Goal: Information Seeking & Learning: Learn about a topic

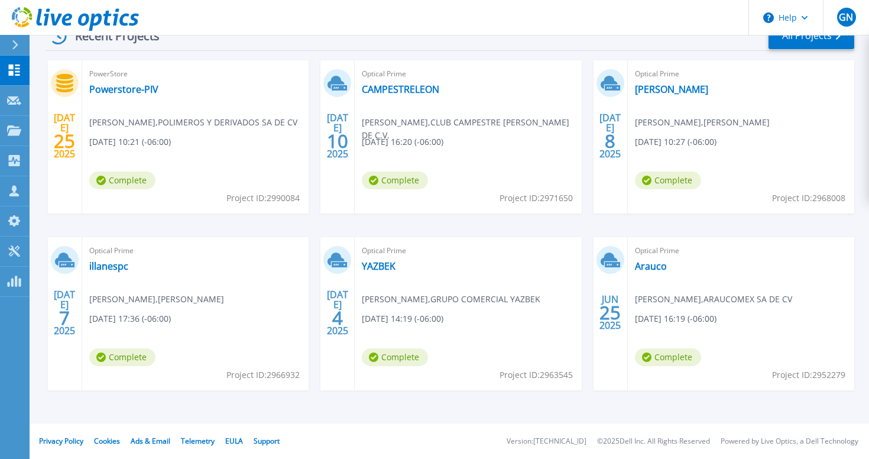
scroll to position [196, 0]
click at [646, 270] on link "Arauco" at bounding box center [651, 266] width 32 height 12
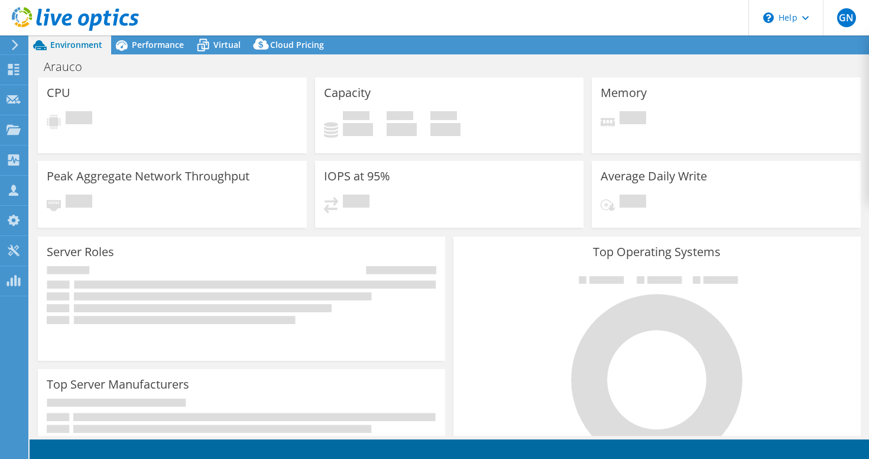
select select "USEast"
select select "USD"
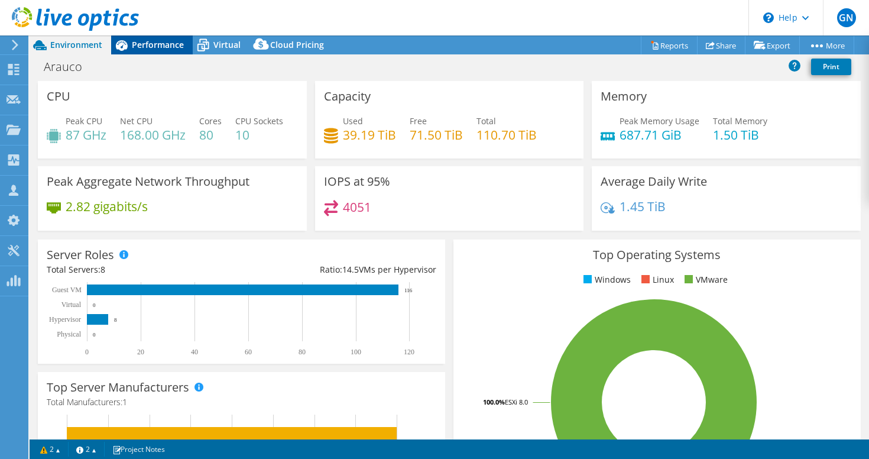
click at [155, 45] on span "Performance" at bounding box center [158, 44] width 52 height 11
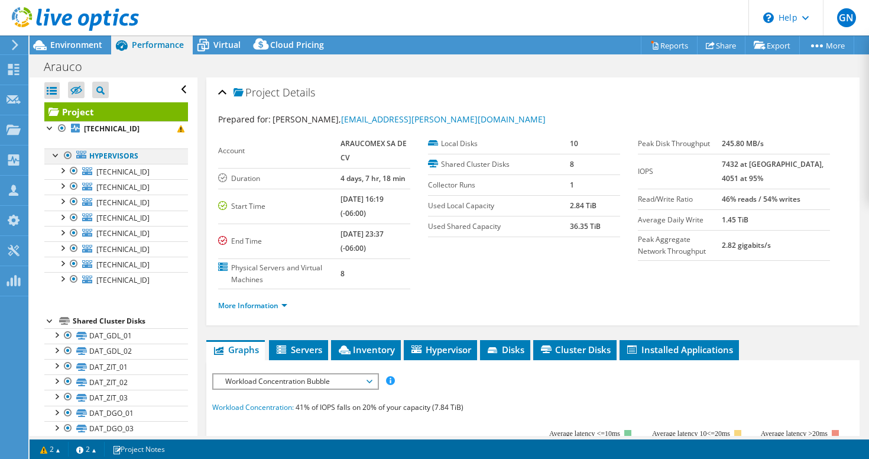
click at [66, 154] on div at bounding box center [68, 155] width 12 height 14
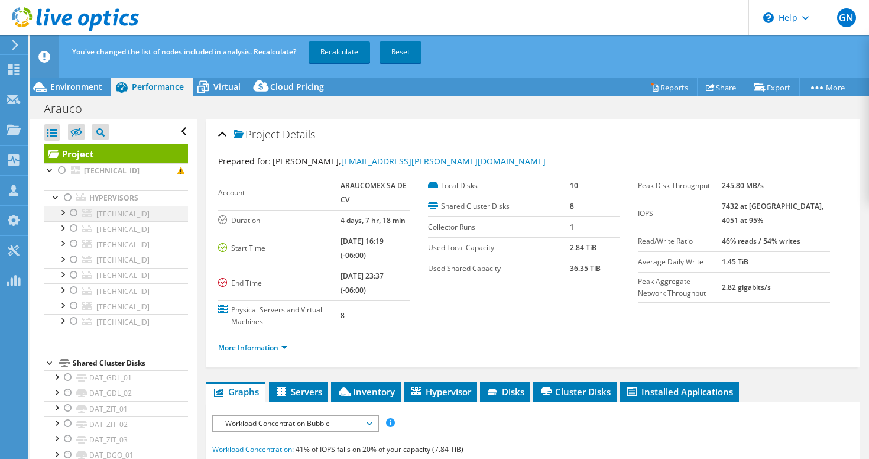
click at [77, 210] on div at bounding box center [74, 213] width 12 height 14
click at [74, 227] on div at bounding box center [74, 228] width 12 height 14
click at [67, 196] on div at bounding box center [68, 197] width 12 height 14
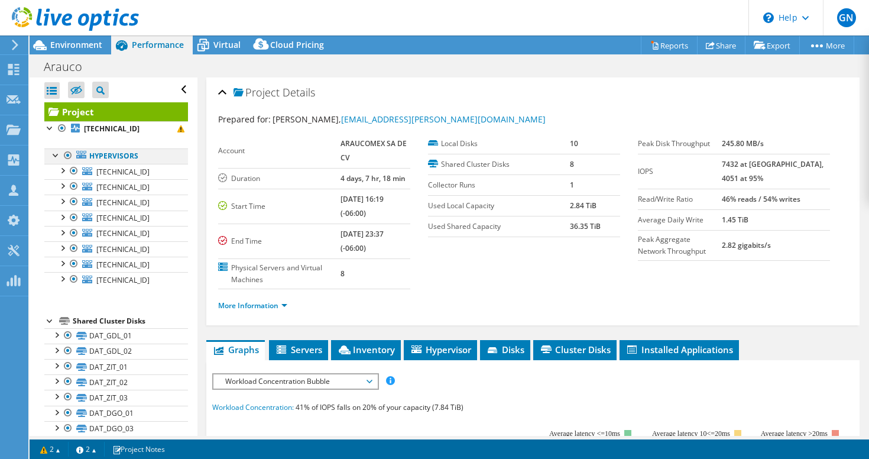
click at [69, 153] on div at bounding box center [68, 155] width 12 height 14
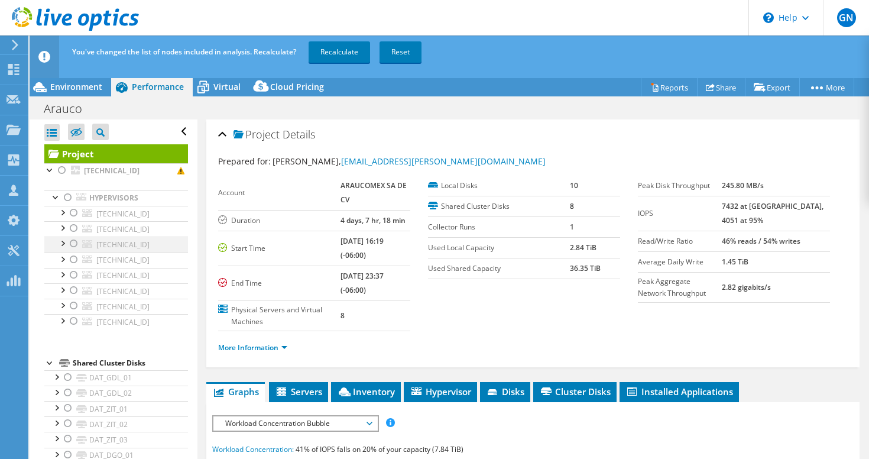
click at [72, 246] on div at bounding box center [74, 243] width 12 height 14
click at [73, 260] on div at bounding box center [74, 259] width 12 height 14
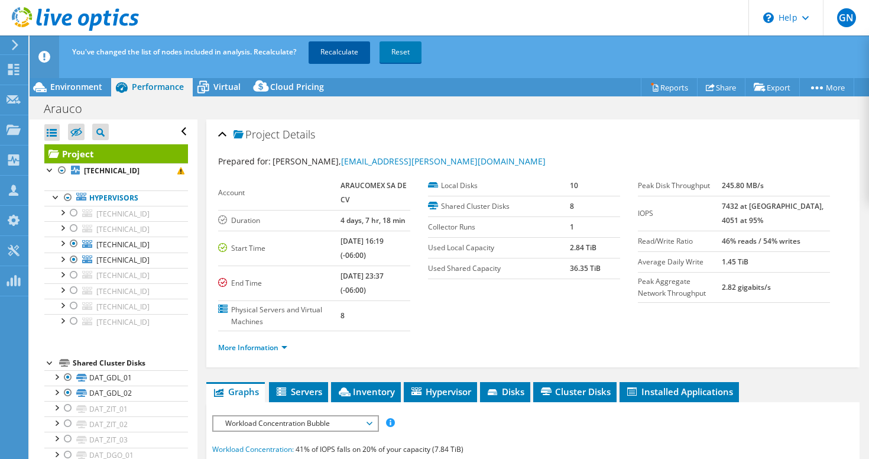
click at [341, 54] on link "Recalculate" at bounding box center [339, 51] width 61 height 21
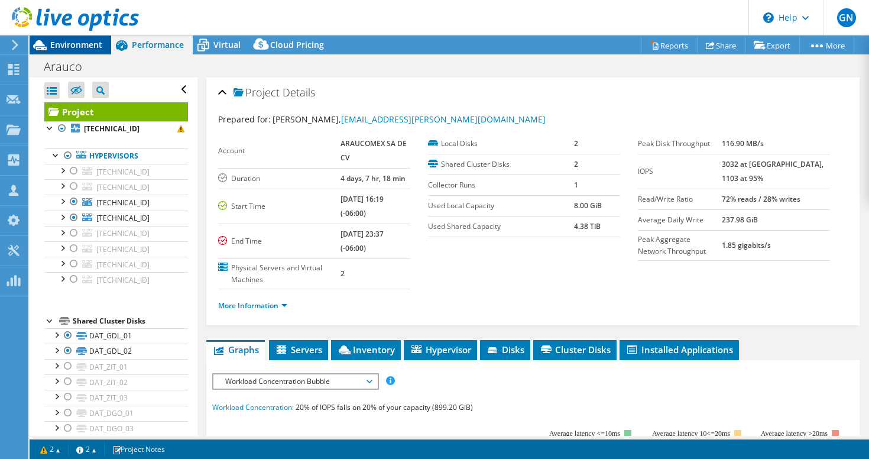
click at [66, 41] on span "Environment" at bounding box center [76, 44] width 52 height 11
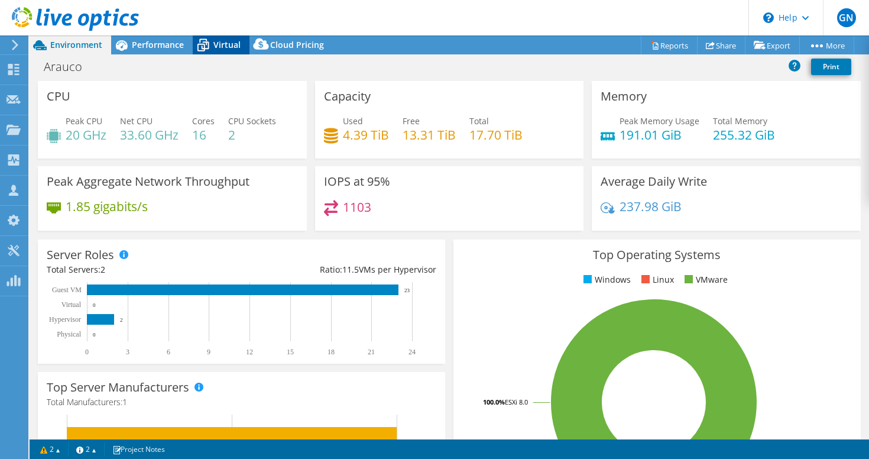
click at [217, 44] on span "Virtual" at bounding box center [226, 44] width 27 height 11
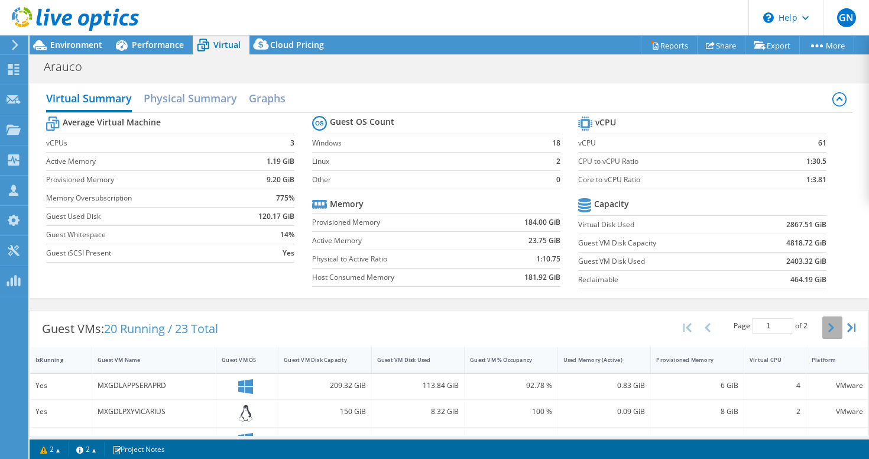
click at [826, 320] on button "button" at bounding box center [832, 327] width 20 height 22
click at [62, 38] on div at bounding box center [69, 20] width 139 height 40
click at [133, 46] on span "Performance" at bounding box center [158, 44] width 52 height 11
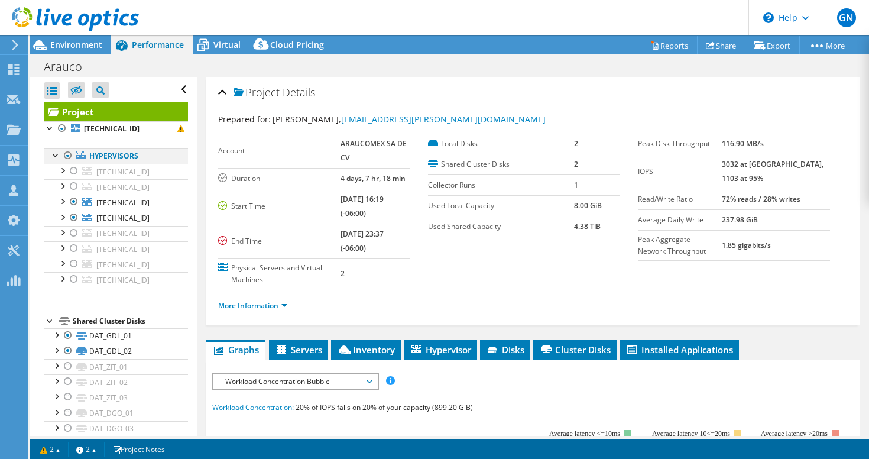
click at [66, 155] on div at bounding box center [68, 155] width 12 height 14
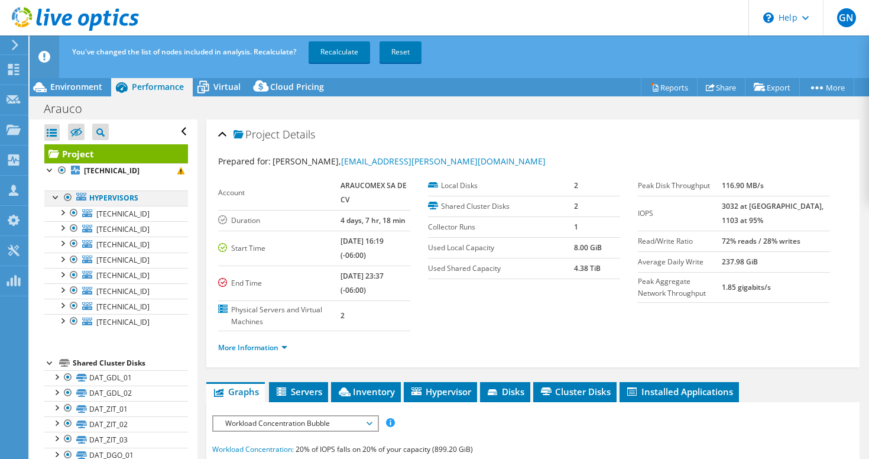
click at [65, 199] on div at bounding box center [68, 197] width 12 height 14
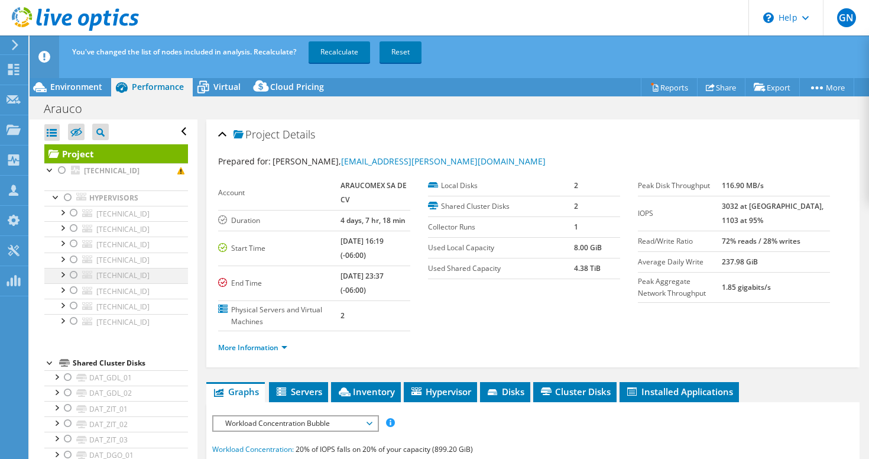
click at [72, 276] on div at bounding box center [74, 275] width 12 height 14
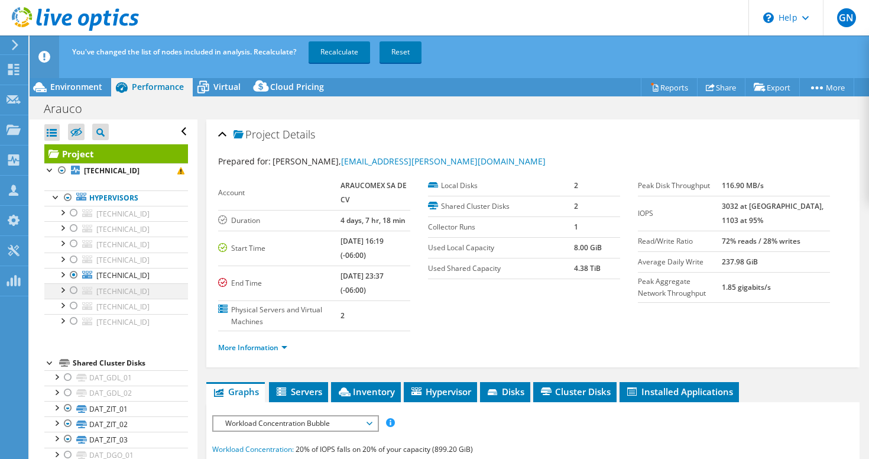
click at [74, 291] on div at bounding box center [74, 290] width 12 height 14
click at [348, 57] on link "Recalculate" at bounding box center [339, 51] width 61 height 21
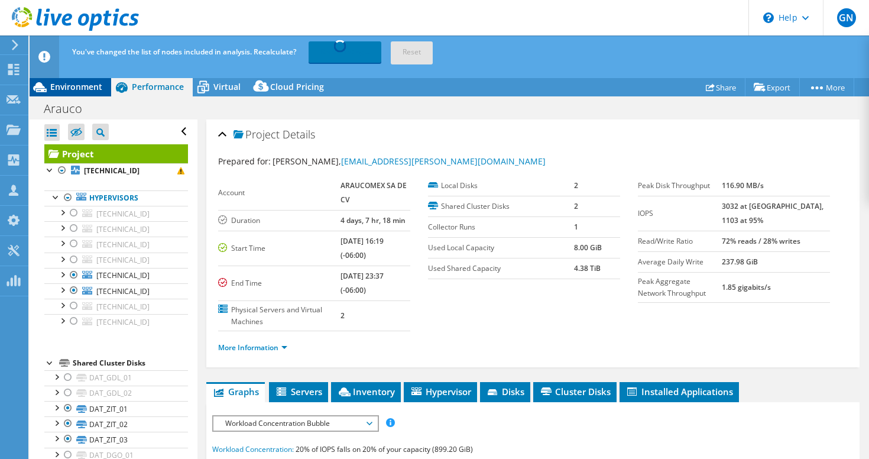
click at [92, 89] on span "Environment" at bounding box center [76, 86] width 52 height 11
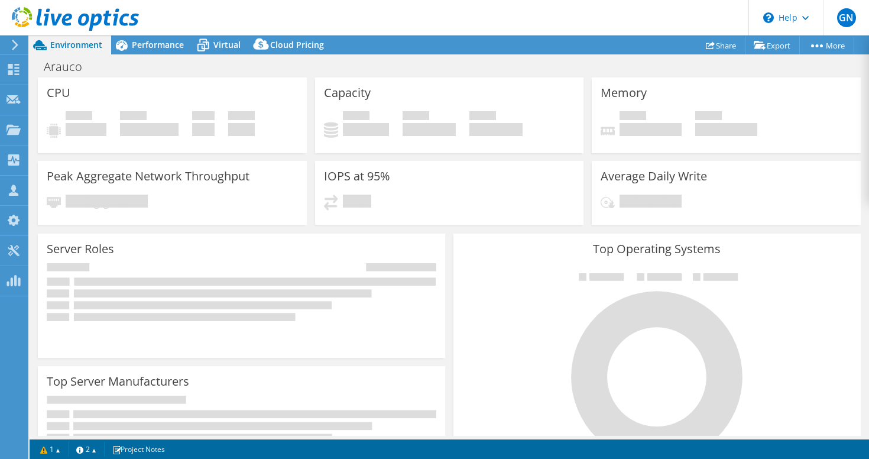
type input "1"
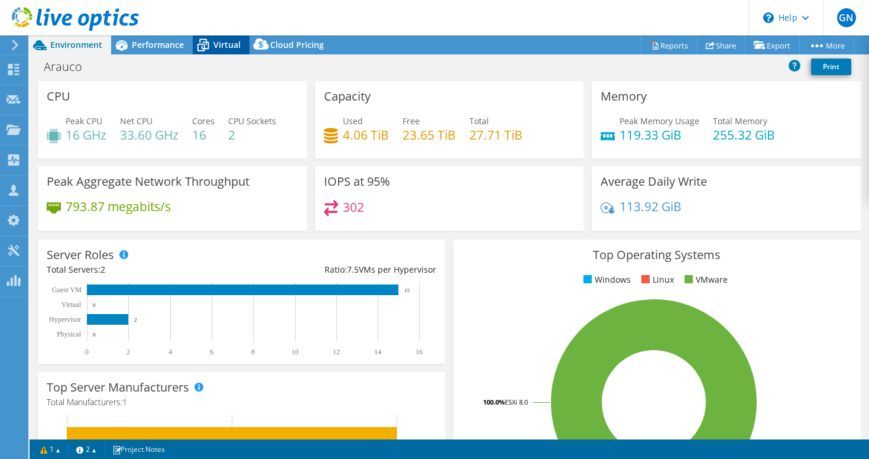
click at [218, 44] on span "Virtual" at bounding box center [226, 44] width 27 height 11
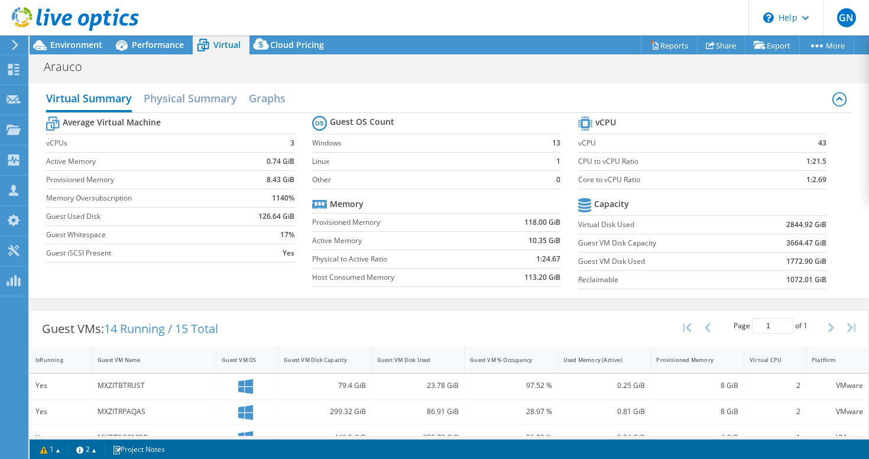
click at [218, 44] on span "Virtual" at bounding box center [226, 44] width 27 height 11
drag, startPoint x: 611, startPoint y: 455, endPoint x: 154, endPoint y: 49, distance: 610.6
click at [154, 49] on span "Performance" at bounding box center [158, 44] width 52 height 11
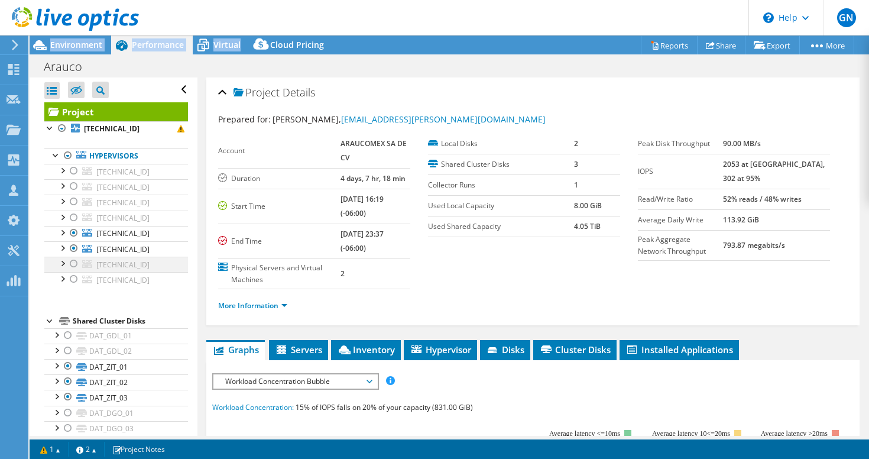
click at [74, 265] on div at bounding box center [74, 264] width 12 height 14
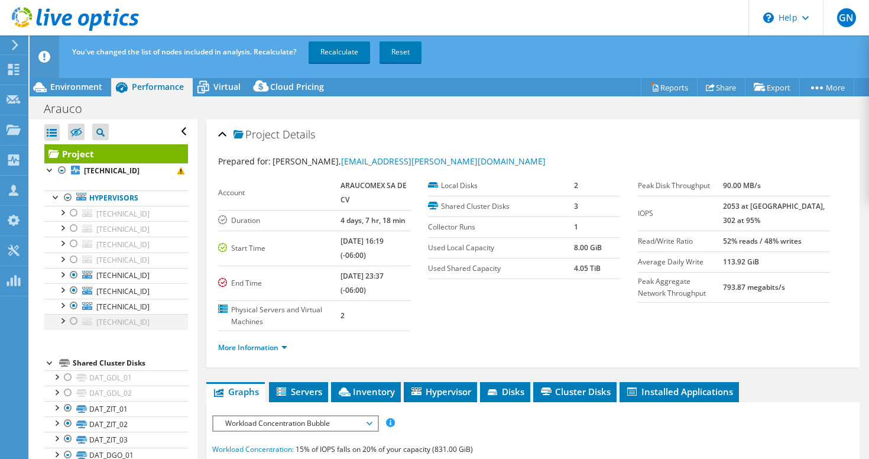
click at [74, 317] on div at bounding box center [74, 321] width 12 height 14
click at [74, 294] on div at bounding box center [74, 290] width 12 height 14
click at [73, 273] on div at bounding box center [74, 275] width 12 height 14
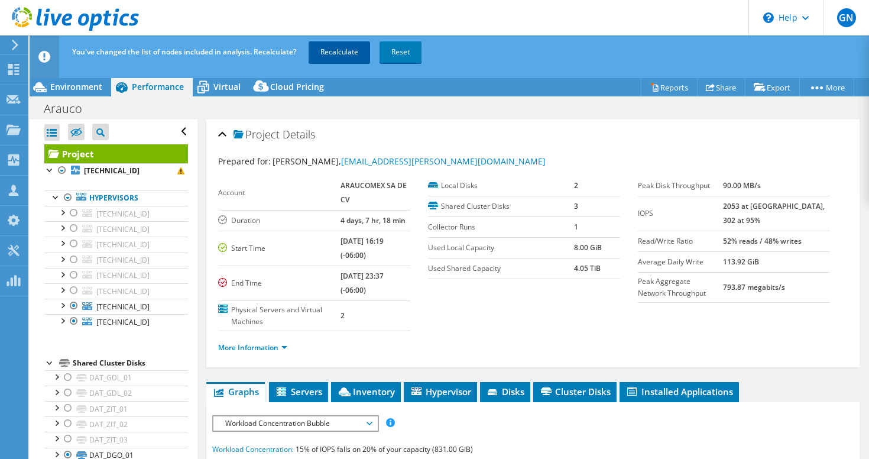
click at [344, 48] on link "Recalculate" at bounding box center [339, 51] width 61 height 21
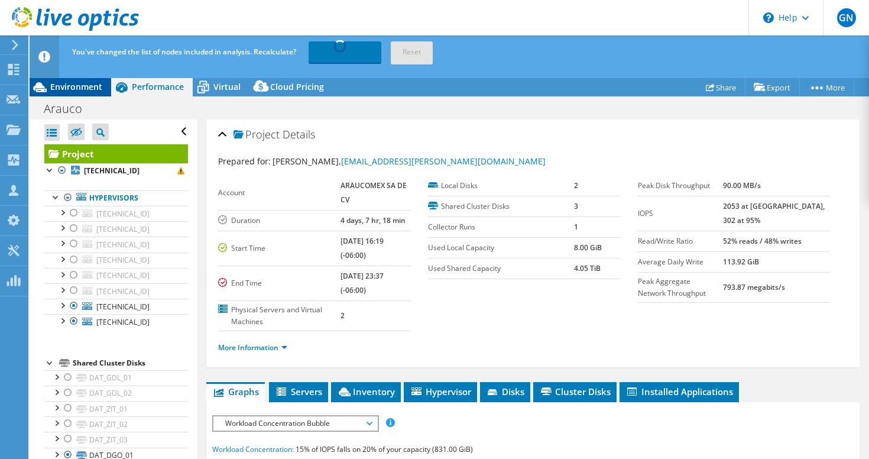
click at [90, 88] on span "Environment" at bounding box center [76, 86] width 52 height 11
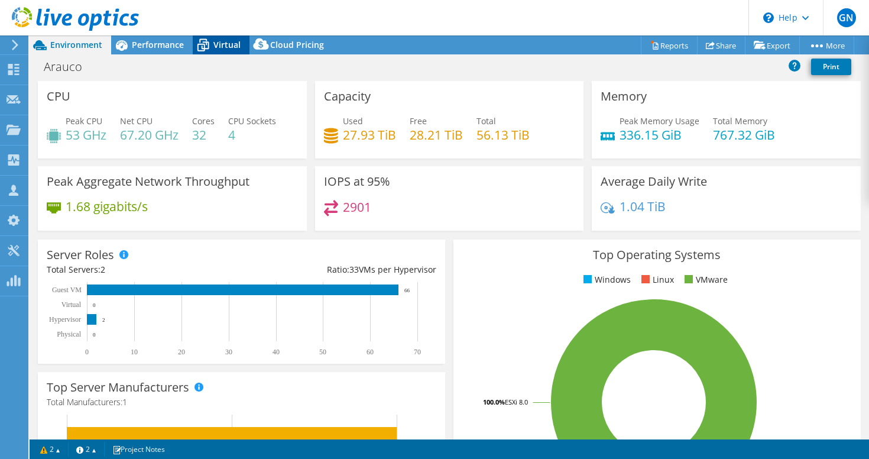
click at [220, 44] on span "Virtual" at bounding box center [226, 44] width 27 height 11
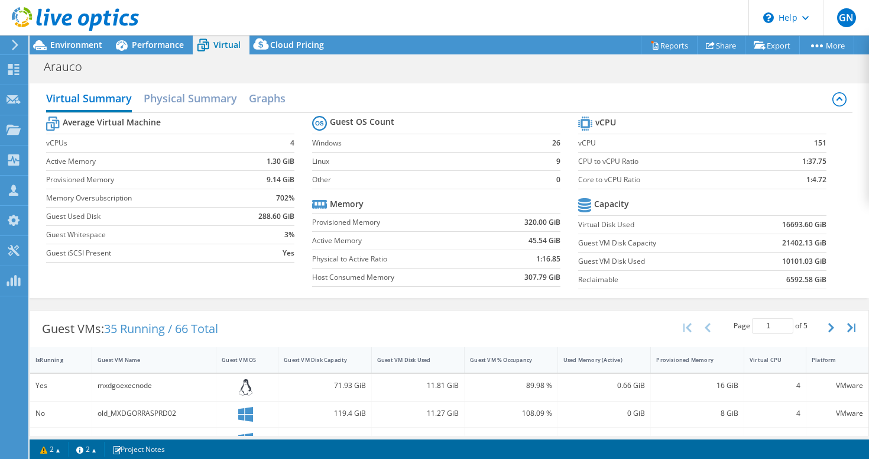
click at [220, 44] on span "Virtual" at bounding box center [226, 44] width 27 height 11
click at [158, 46] on span "Performance" at bounding box center [158, 44] width 52 height 11
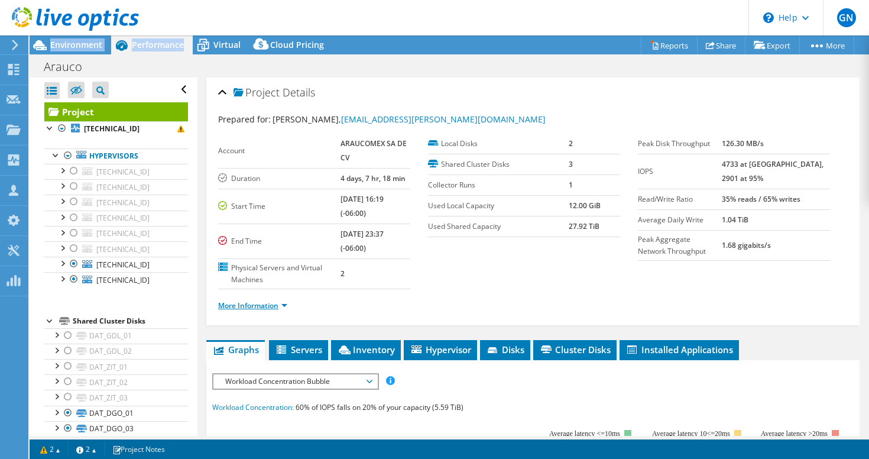
click at [284, 303] on link "More Information" at bounding box center [252, 305] width 69 height 10
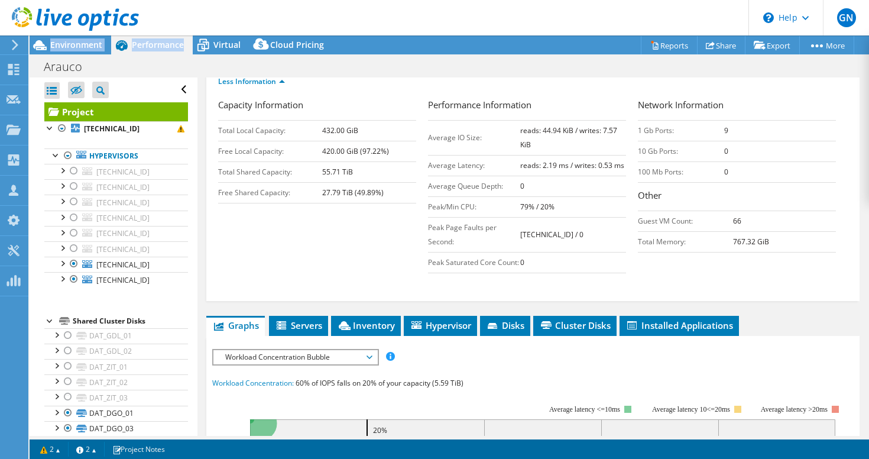
scroll to position [106, 0]
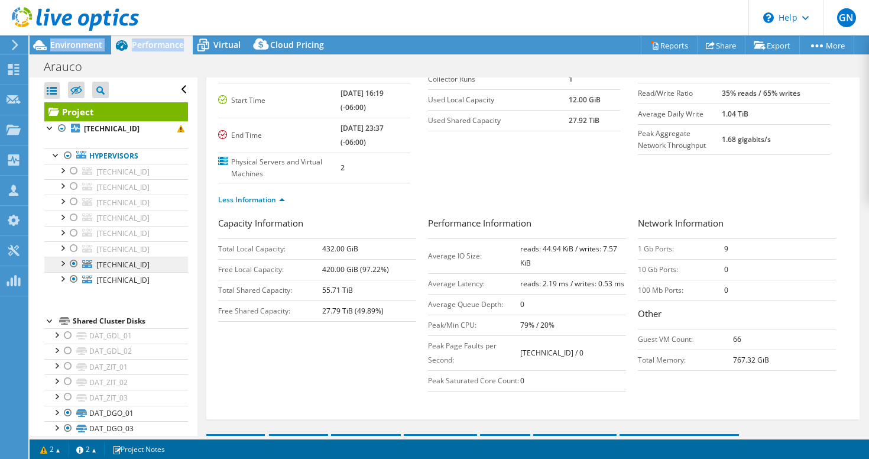
click at [116, 264] on span "[TECHNICAL_ID]" at bounding box center [122, 265] width 53 height 10
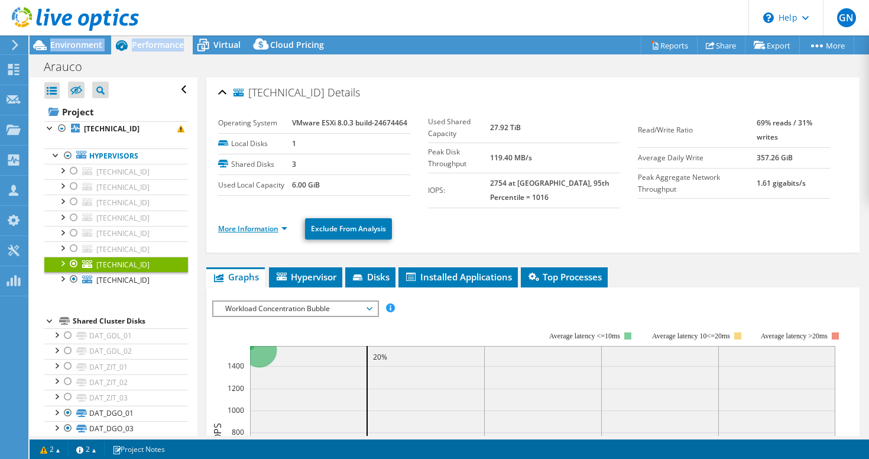
scroll to position [0, 0]
click at [286, 231] on link "More Information" at bounding box center [252, 228] width 69 height 10
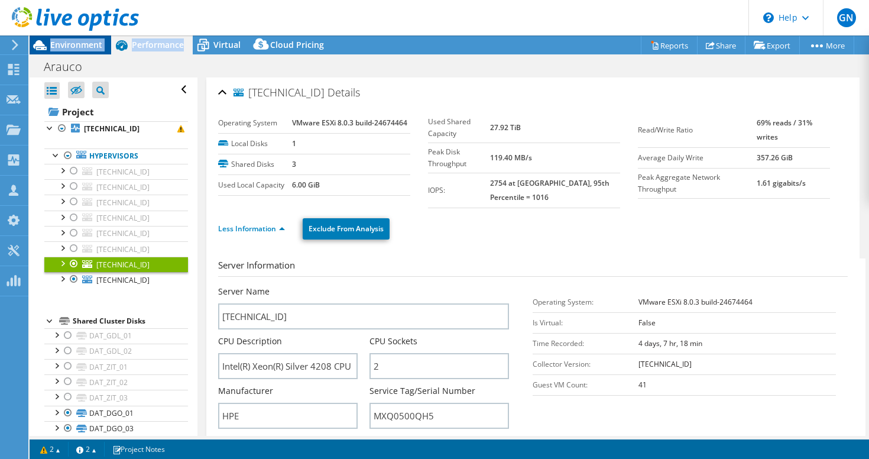
click at [85, 48] on span "Environment" at bounding box center [76, 44] width 52 height 11
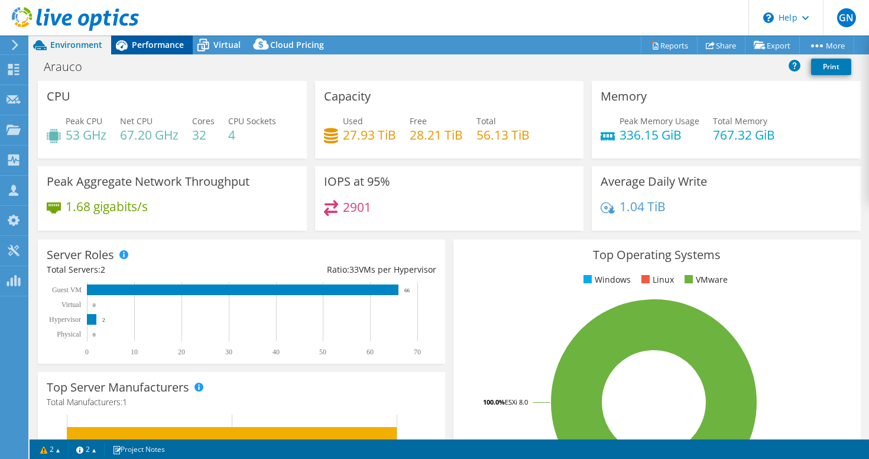
click at [150, 43] on span "Performance" at bounding box center [158, 44] width 52 height 11
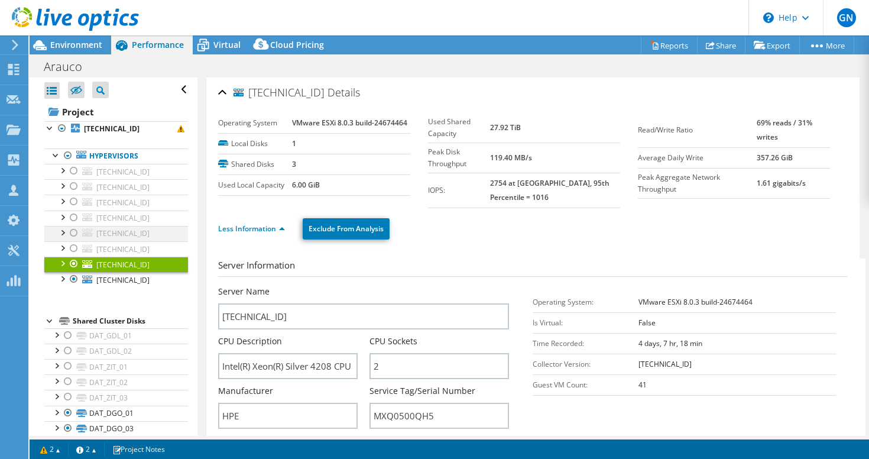
click at [75, 230] on div at bounding box center [74, 233] width 12 height 14
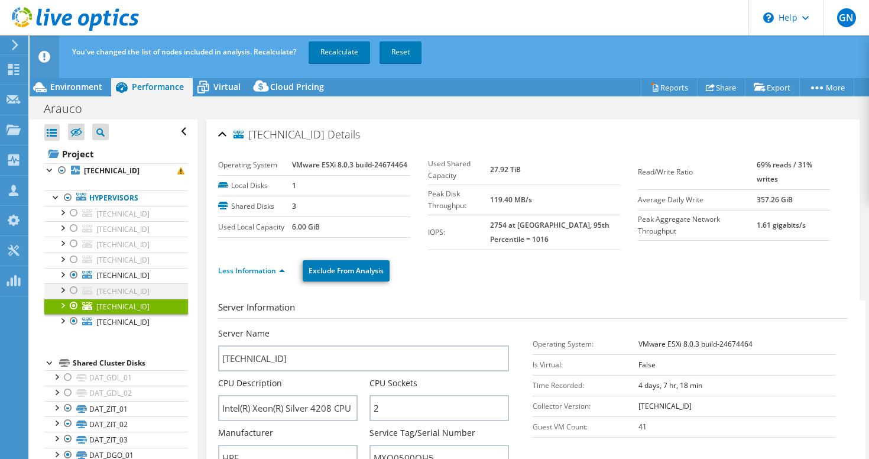
click at [73, 289] on div at bounding box center [74, 290] width 12 height 14
click at [77, 306] on div at bounding box center [74, 306] width 12 height 14
click at [75, 319] on div at bounding box center [74, 321] width 12 height 14
click at [333, 54] on link "Recalculate" at bounding box center [339, 51] width 61 height 21
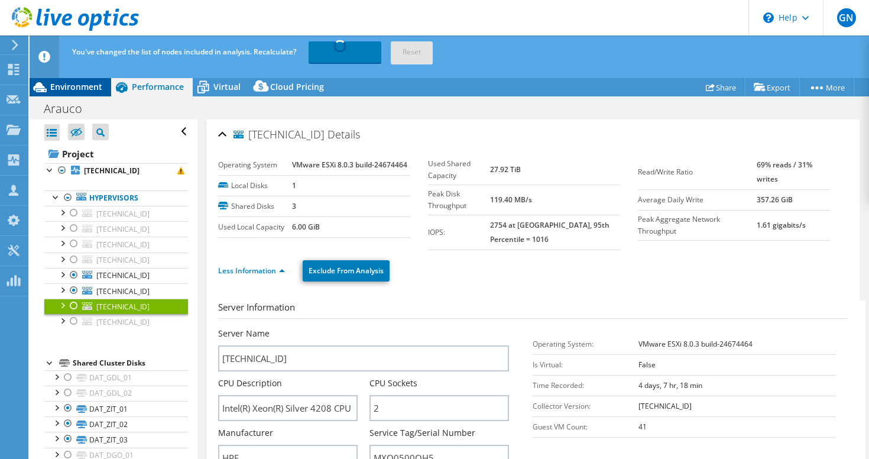
click at [95, 85] on span "Environment" at bounding box center [76, 86] width 52 height 11
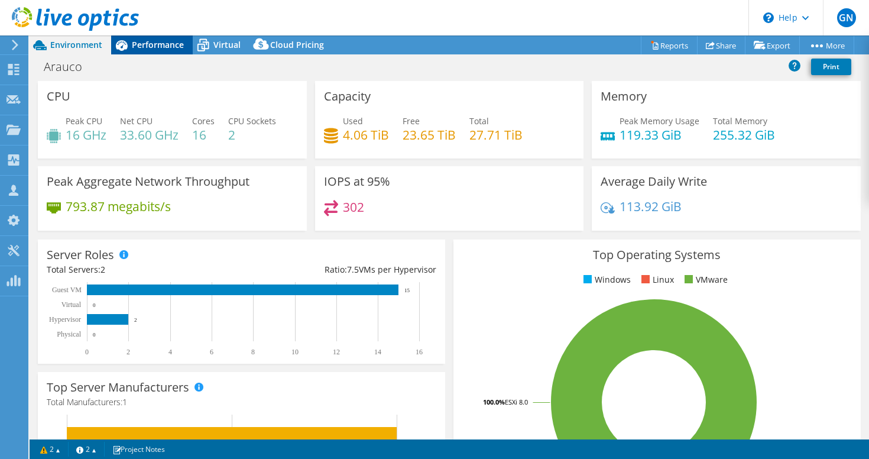
click at [154, 44] on span "Performance" at bounding box center [158, 44] width 52 height 11
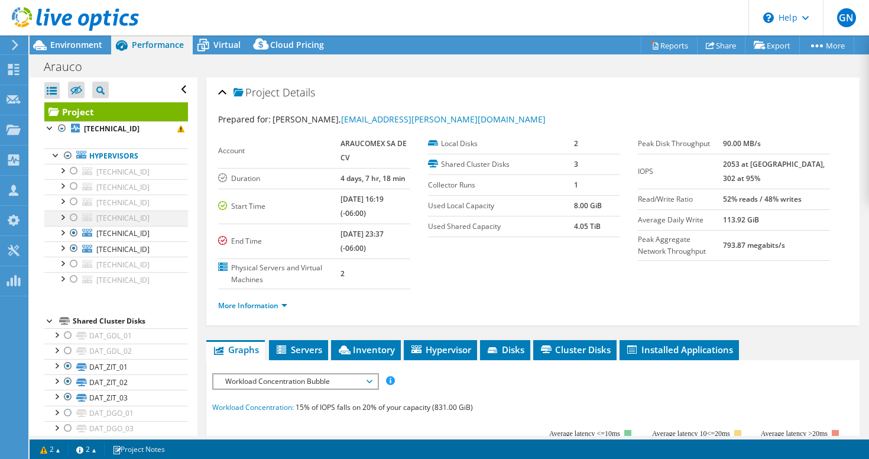
click at [73, 221] on div at bounding box center [74, 217] width 12 height 14
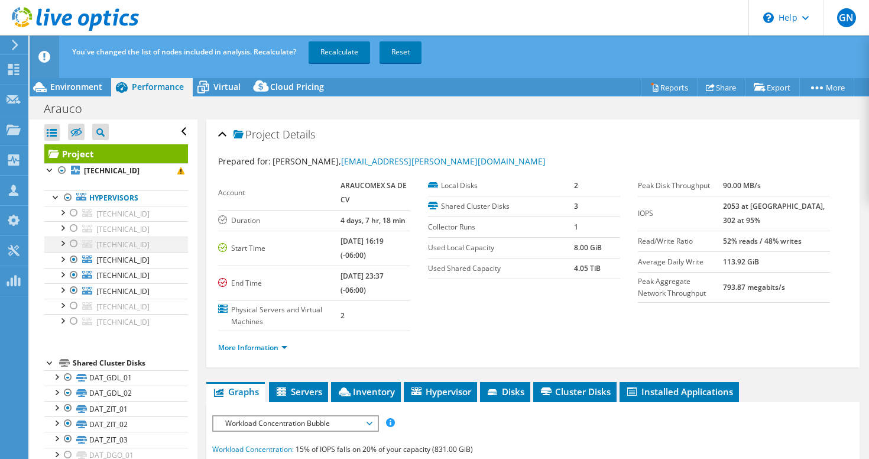
click at [76, 241] on div at bounding box center [74, 243] width 12 height 14
click at [72, 276] on div at bounding box center [74, 275] width 12 height 14
click at [76, 292] on div at bounding box center [74, 290] width 12 height 14
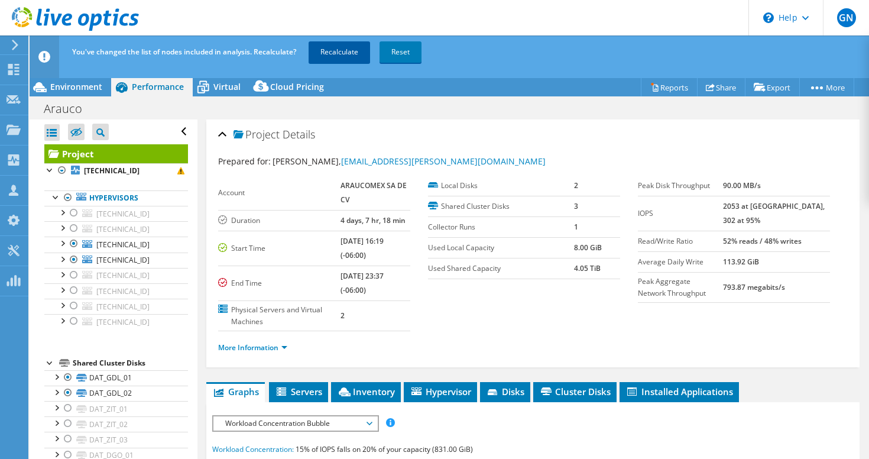
click at [352, 56] on link "Recalculate" at bounding box center [339, 51] width 61 height 21
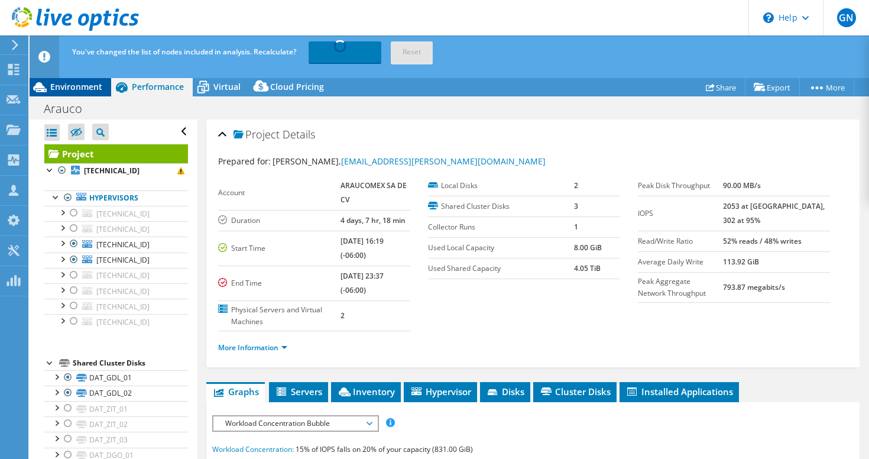
click at [90, 86] on span "Environment" at bounding box center [76, 86] width 52 height 11
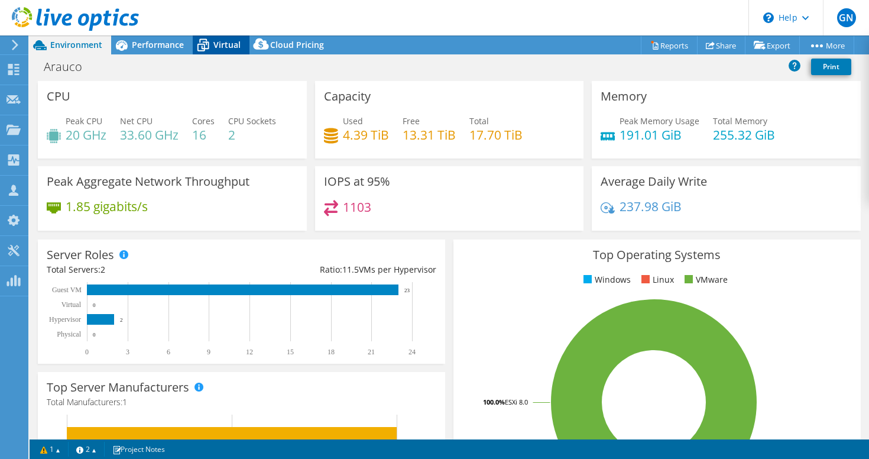
click at [210, 41] on icon at bounding box center [203, 45] width 21 height 21
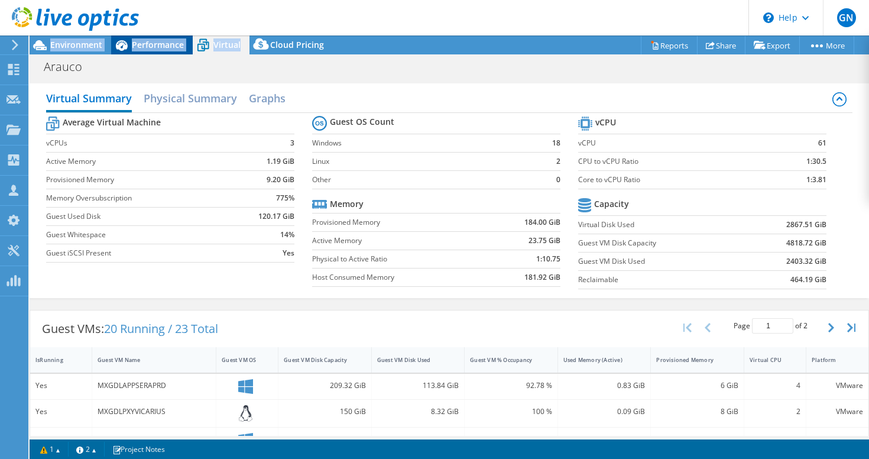
click at [144, 48] on span "Performance" at bounding box center [158, 44] width 52 height 11
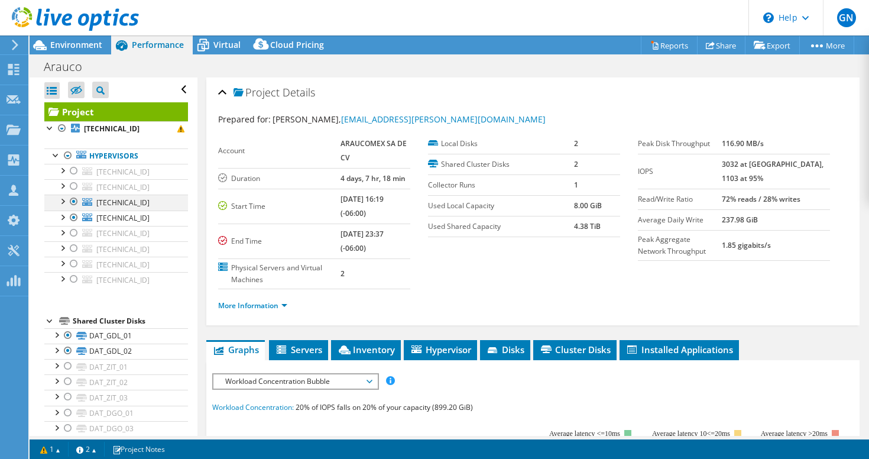
click at [74, 202] on div at bounding box center [74, 202] width 12 height 14
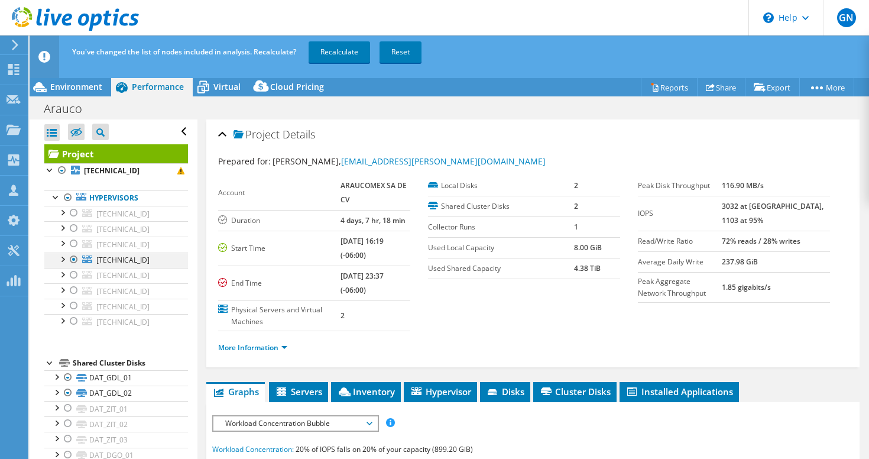
click at [73, 258] on div at bounding box center [74, 259] width 12 height 14
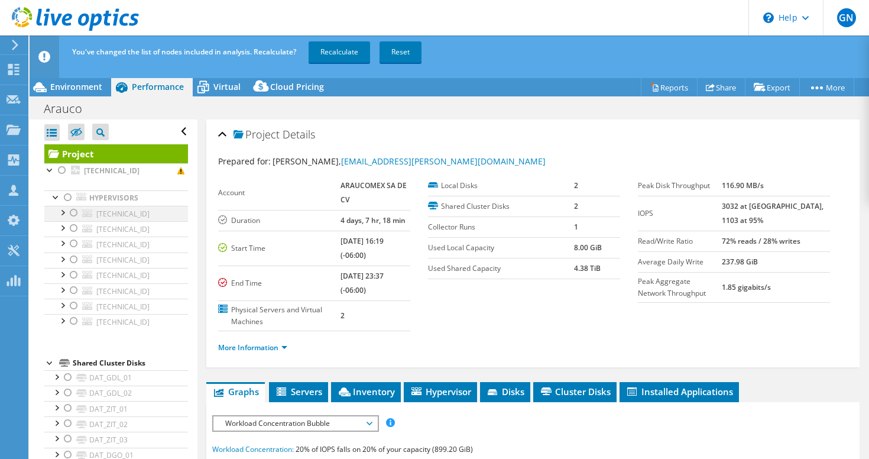
click at [74, 210] on div at bounding box center [74, 213] width 12 height 14
click at [76, 234] on div at bounding box center [74, 228] width 12 height 14
click at [334, 50] on link "Recalculate" at bounding box center [339, 51] width 61 height 21
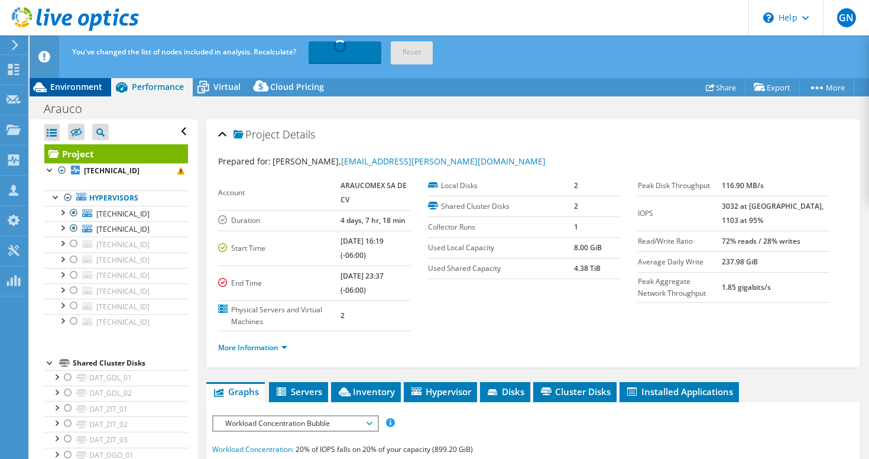
click at [88, 92] on span "Environment" at bounding box center [76, 86] width 52 height 11
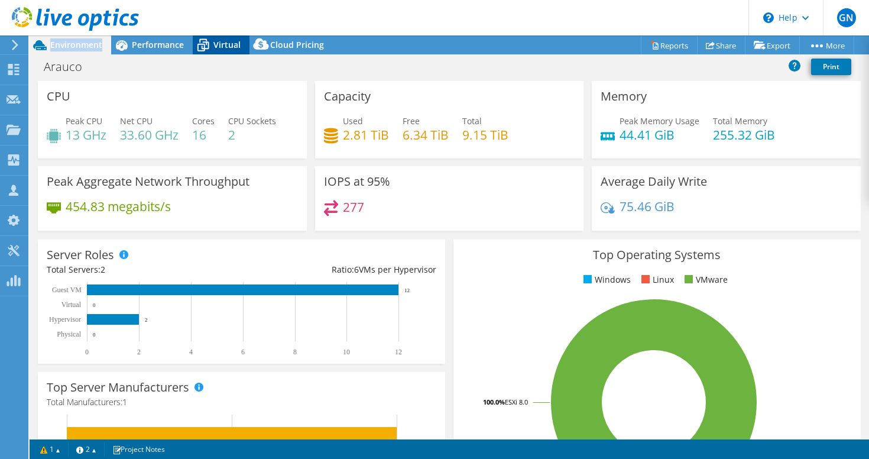
click at [222, 42] on span "Virtual" at bounding box center [226, 44] width 27 height 11
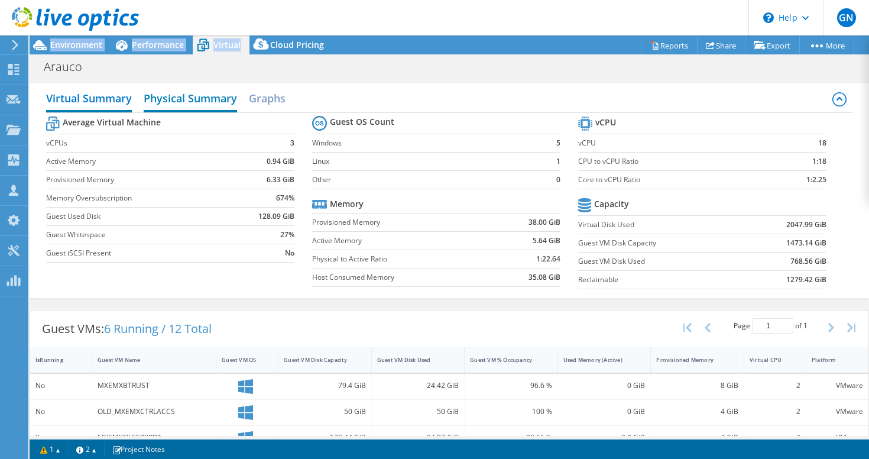
click at [185, 103] on h2 "Physical Summary" at bounding box center [190, 99] width 93 height 26
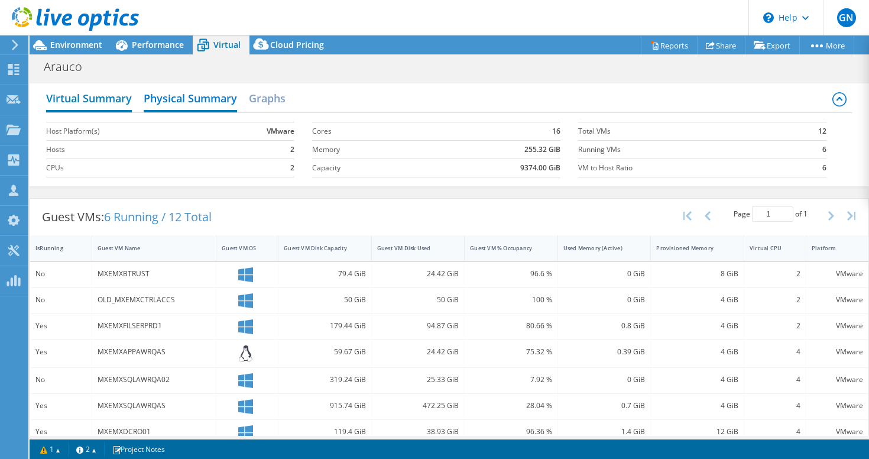
click at [98, 98] on h2 "Virtual Summary" at bounding box center [89, 99] width 86 height 26
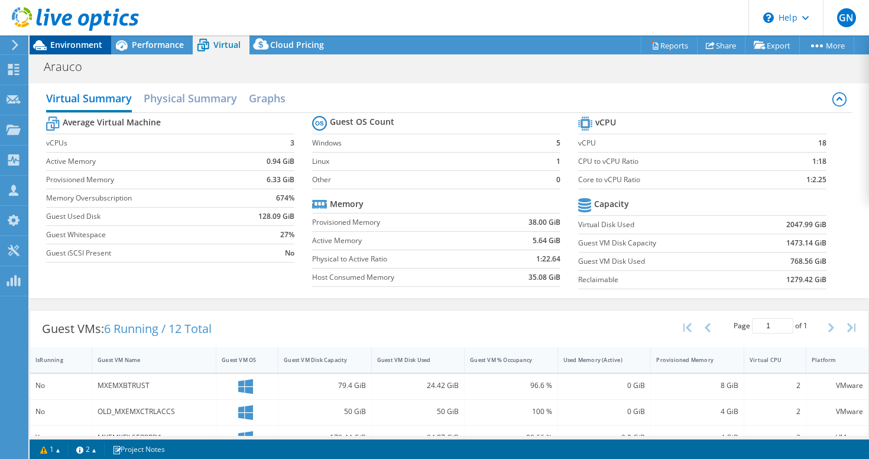
click at [89, 40] on span "Environment" at bounding box center [76, 44] width 52 height 11
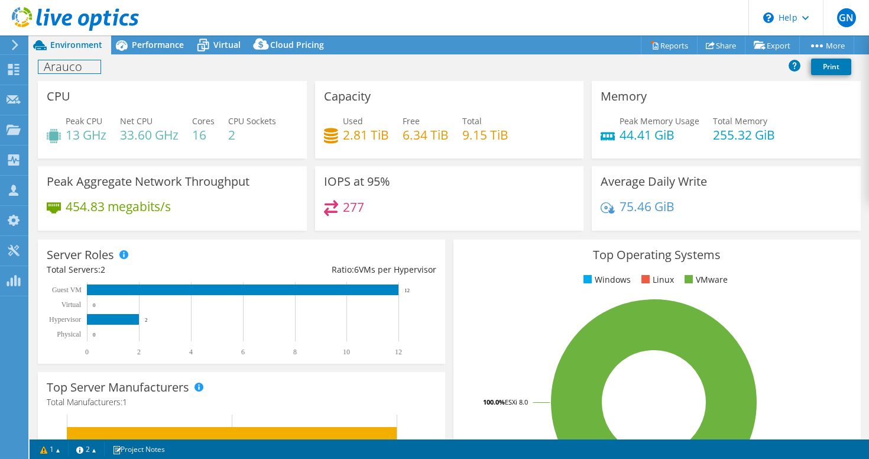
click at [173, 54] on div "Arauco Print" at bounding box center [450, 67] width 840 height 27
click at [162, 51] on div "Performance" at bounding box center [152, 44] width 82 height 19
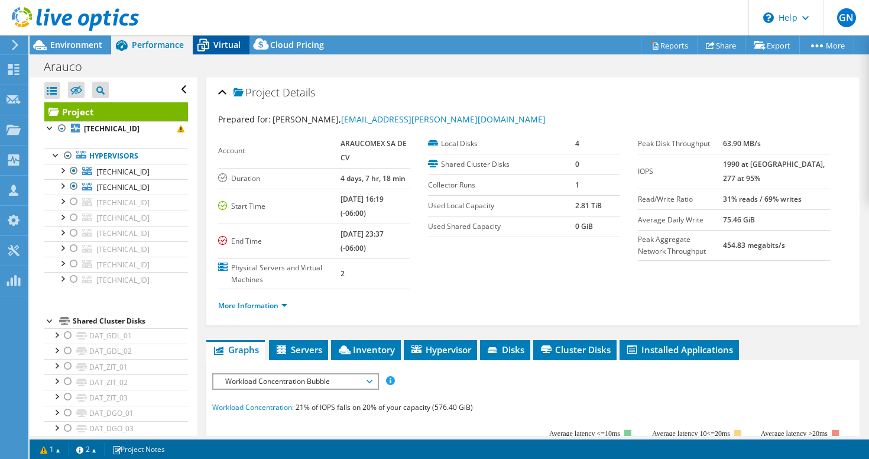
click at [215, 43] on span "Virtual" at bounding box center [226, 44] width 27 height 11
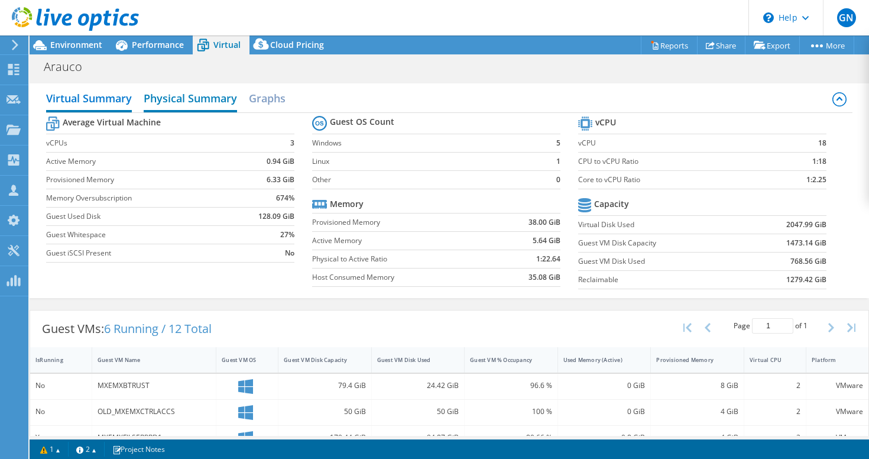
click at [204, 102] on h2 "Physical Summary" at bounding box center [190, 99] width 93 height 26
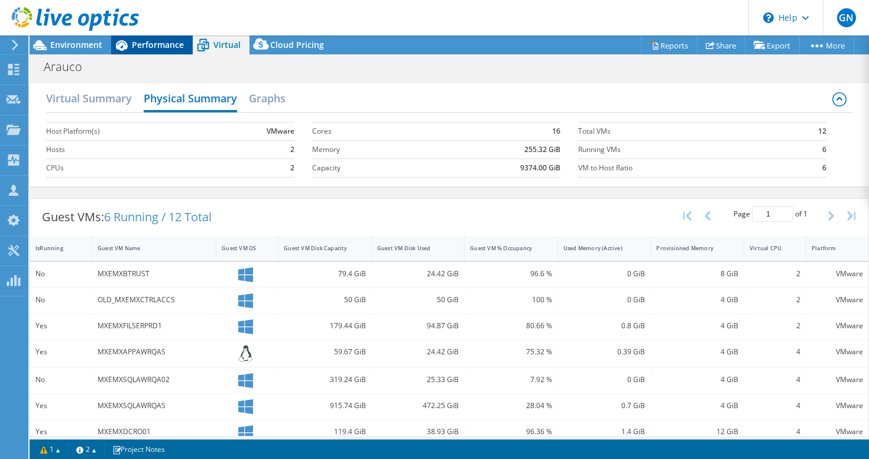
click at [134, 40] on span "Performance" at bounding box center [158, 44] width 52 height 11
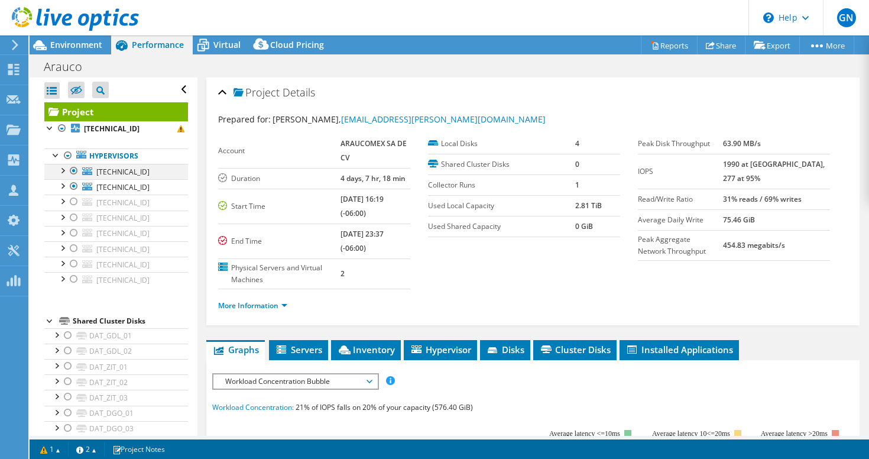
click at [75, 173] on div at bounding box center [74, 171] width 12 height 14
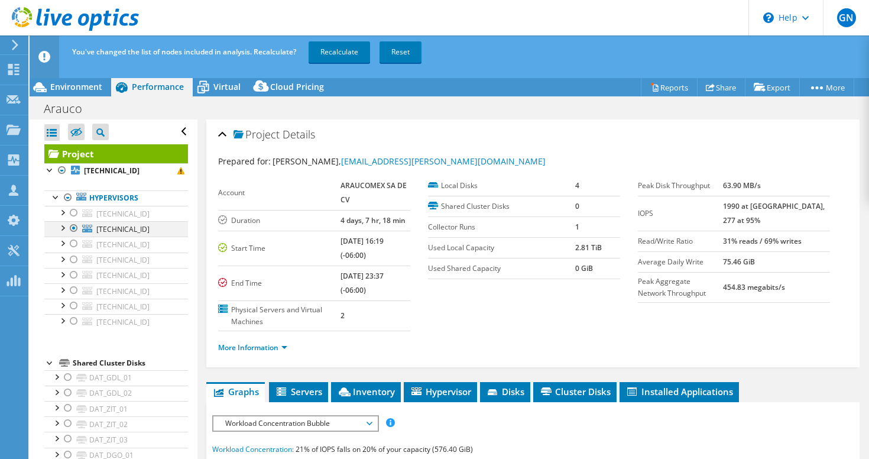
click at [73, 229] on div at bounding box center [74, 228] width 12 height 14
click at [71, 245] on div at bounding box center [74, 243] width 12 height 14
click at [77, 259] on div at bounding box center [74, 259] width 12 height 14
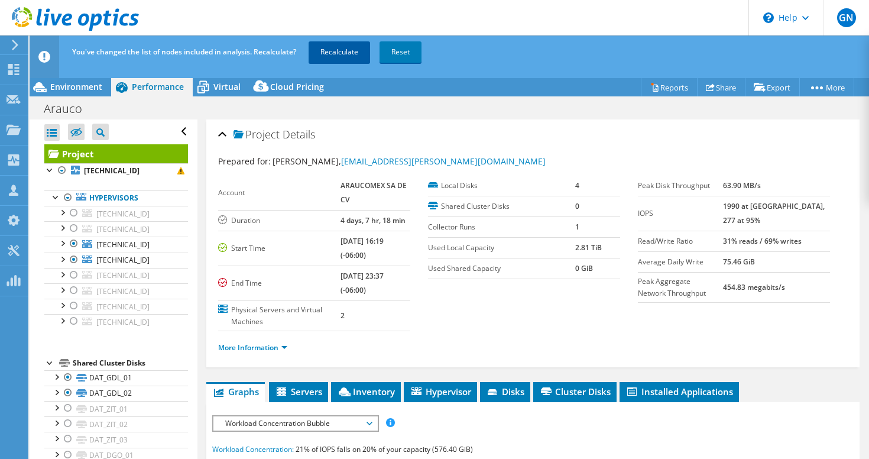
click at [336, 55] on link "Recalculate" at bounding box center [339, 51] width 61 height 21
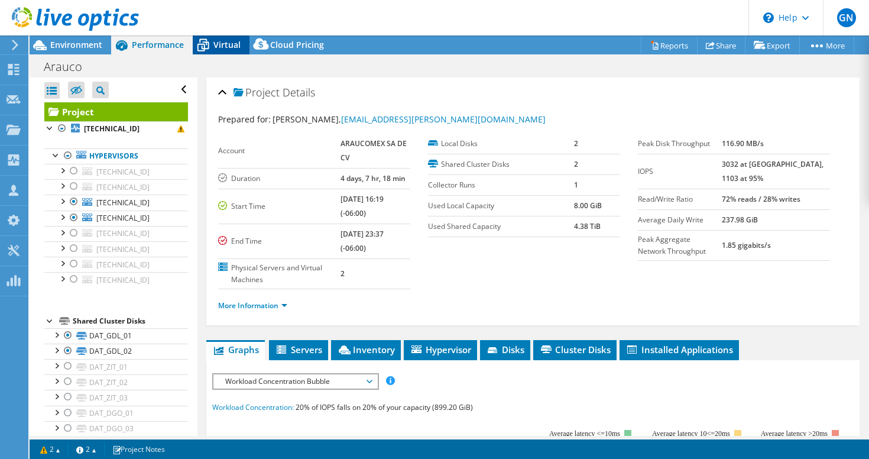
click at [229, 38] on div "Virtual" at bounding box center [221, 44] width 57 height 19
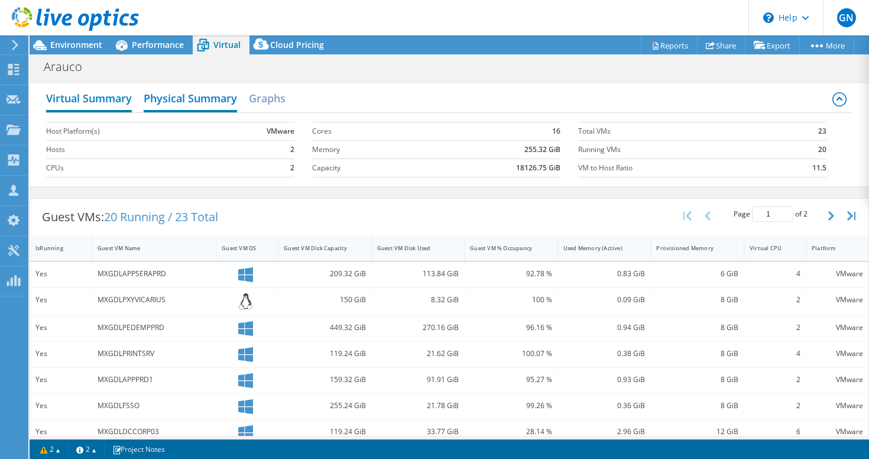
click at [89, 95] on h2 "Virtual Summary" at bounding box center [89, 99] width 86 height 26
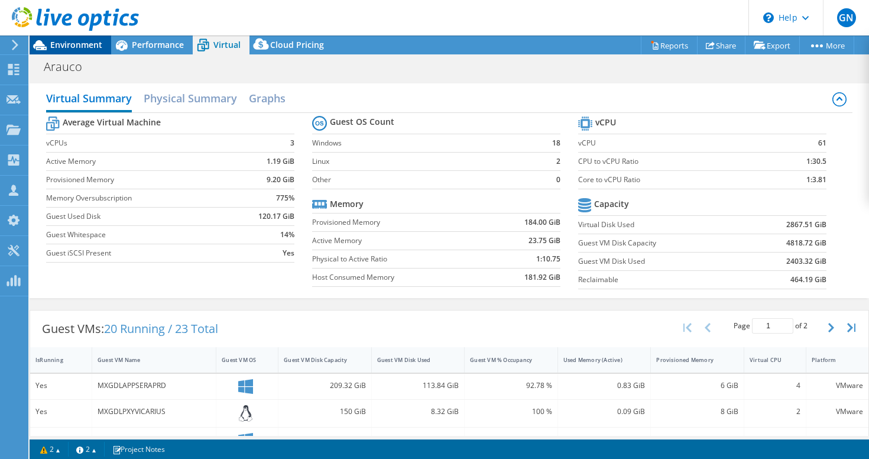
click at [88, 51] on div "Environment" at bounding box center [71, 44] width 82 height 19
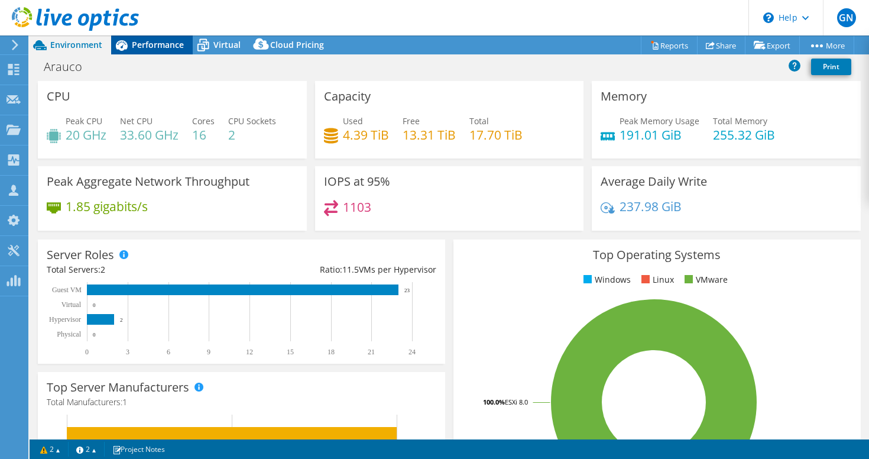
click at [142, 42] on span "Performance" at bounding box center [158, 44] width 52 height 11
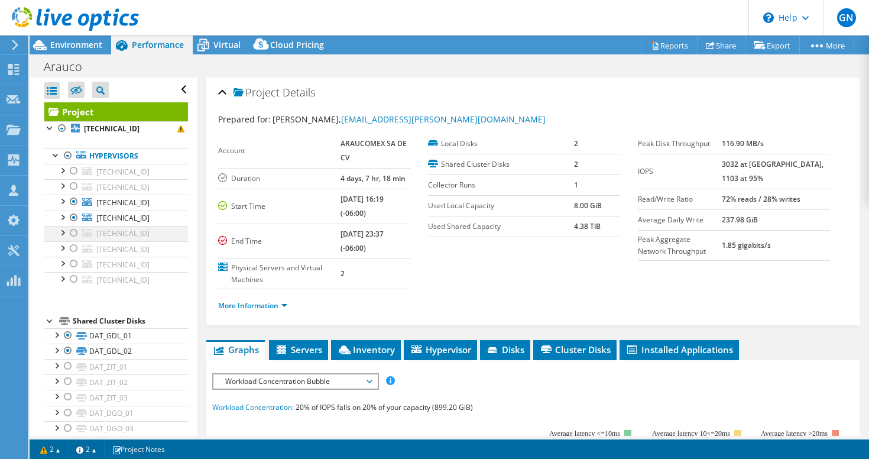
click at [74, 233] on div at bounding box center [74, 233] width 12 height 14
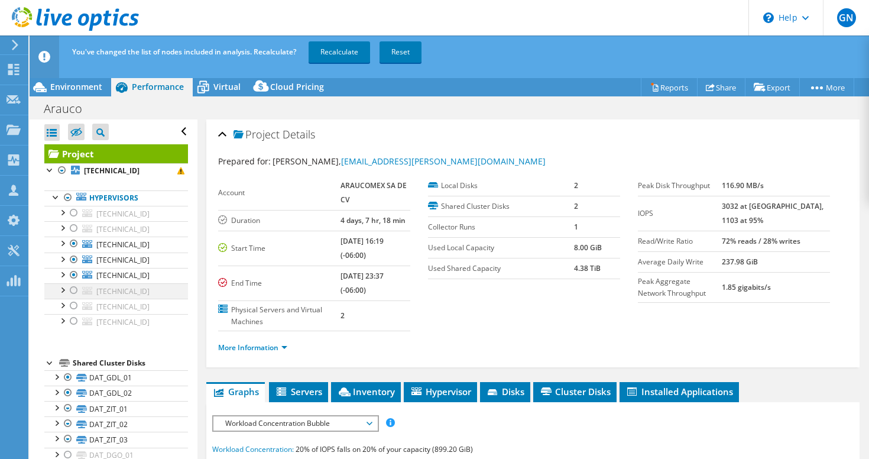
click at [71, 294] on div at bounding box center [74, 290] width 12 height 14
click at [73, 275] on div at bounding box center [74, 275] width 12 height 14
click at [73, 274] on div at bounding box center [74, 275] width 12 height 14
click at [75, 257] on div at bounding box center [74, 259] width 12 height 14
click at [75, 250] on div at bounding box center [74, 243] width 12 height 14
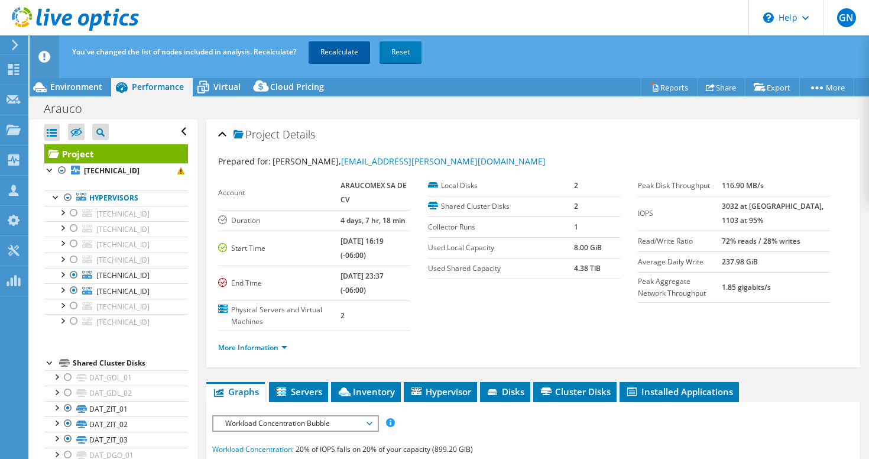
click at [342, 50] on link "Recalculate" at bounding box center [339, 51] width 61 height 21
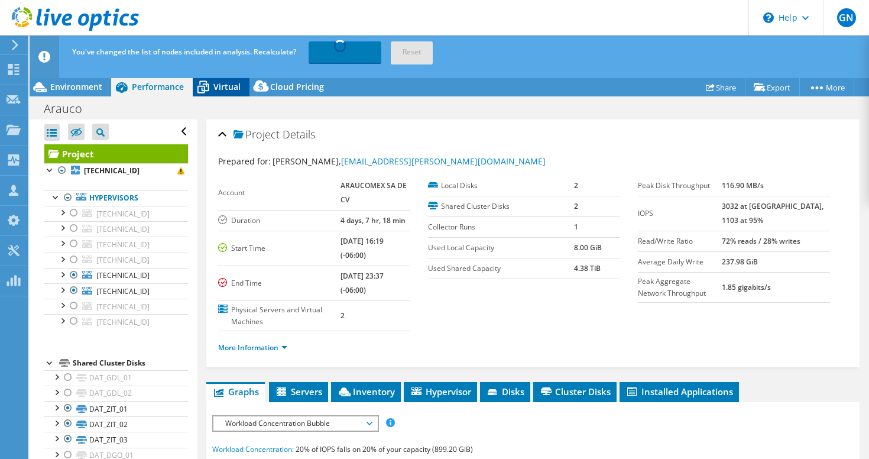
click at [227, 90] on span "Virtual" at bounding box center [226, 86] width 27 height 11
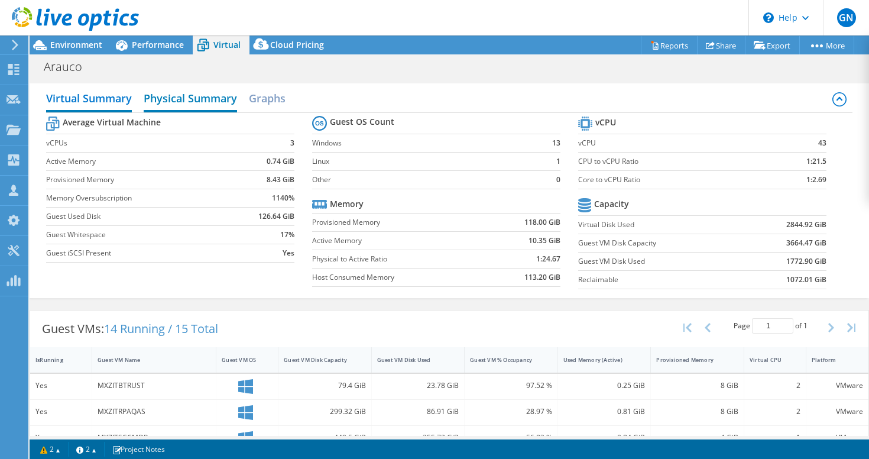
click at [210, 97] on h2 "Physical Summary" at bounding box center [190, 99] width 93 height 26
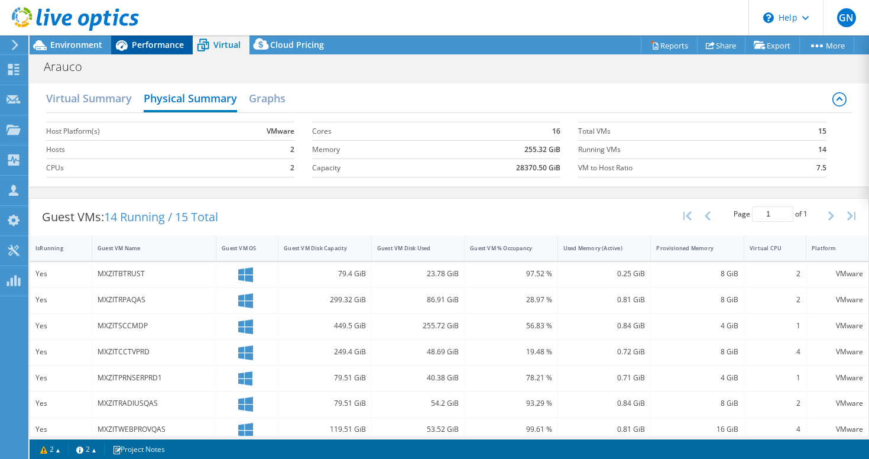
click at [153, 51] on div "Performance" at bounding box center [152, 44] width 82 height 19
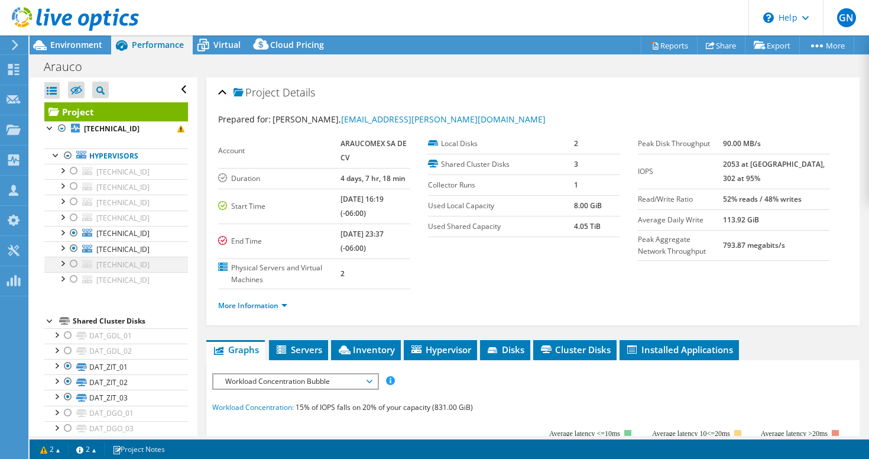
click at [72, 263] on div at bounding box center [74, 264] width 12 height 14
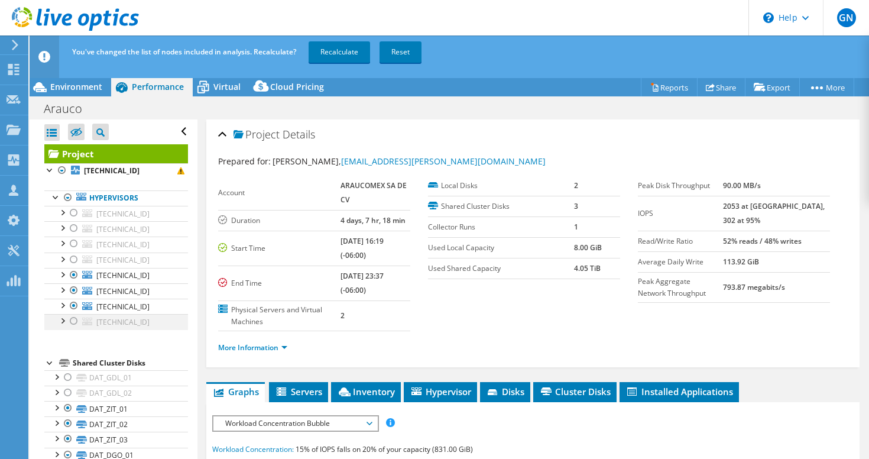
click at [78, 317] on div at bounding box center [74, 321] width 12 height 14
click at [74, 286] on div at bounding box center [74, 290] width 12 height 14
click at [73, 271] on div at bounding box center [74, 275] width 12 height 14
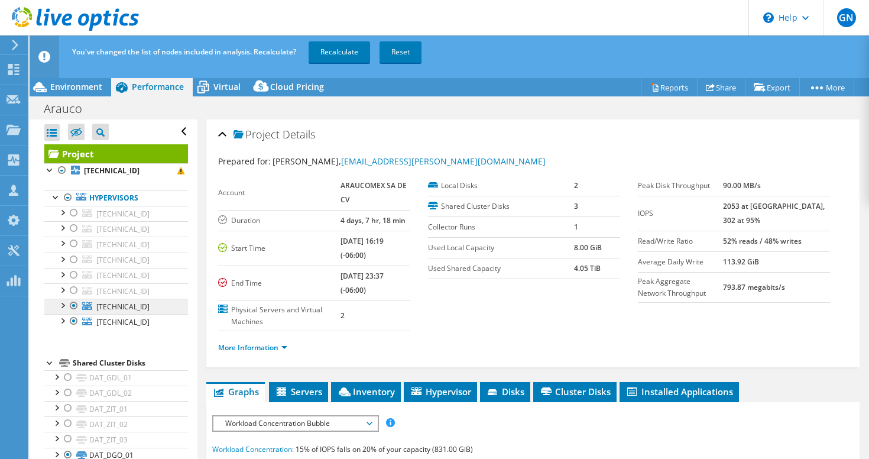
click at [158, 309] on link "[TECHNICAL_ID]" at bounding box center [116, 306] width 144 height 15
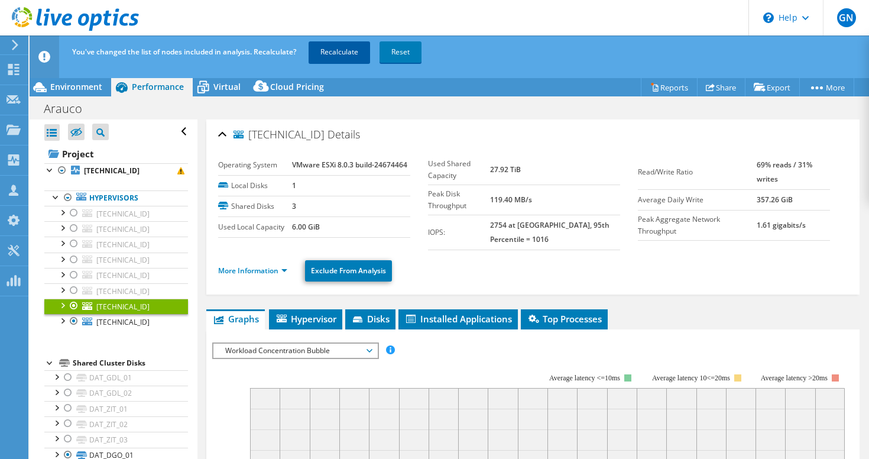
click at [335, 53] on link "Recalculate" at bounding box center [339, 51] width 61 height 21
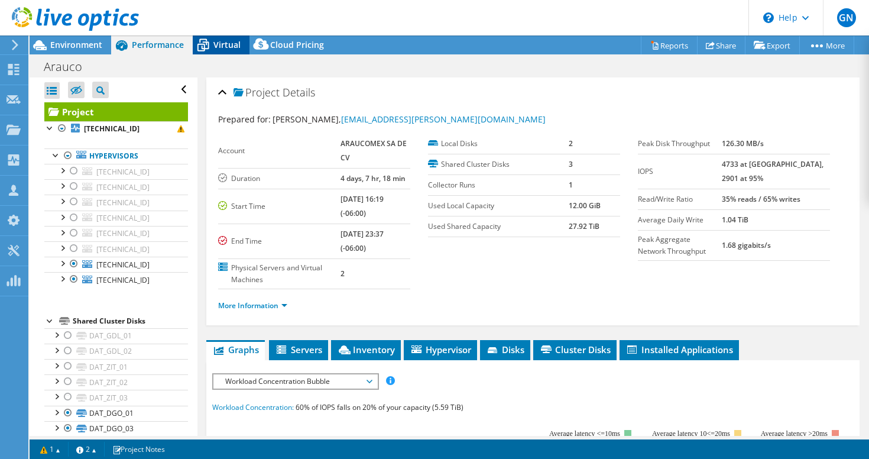
click at [226, 41] on span "Virtual" at bounding box center [226, 44] width 27 height 11
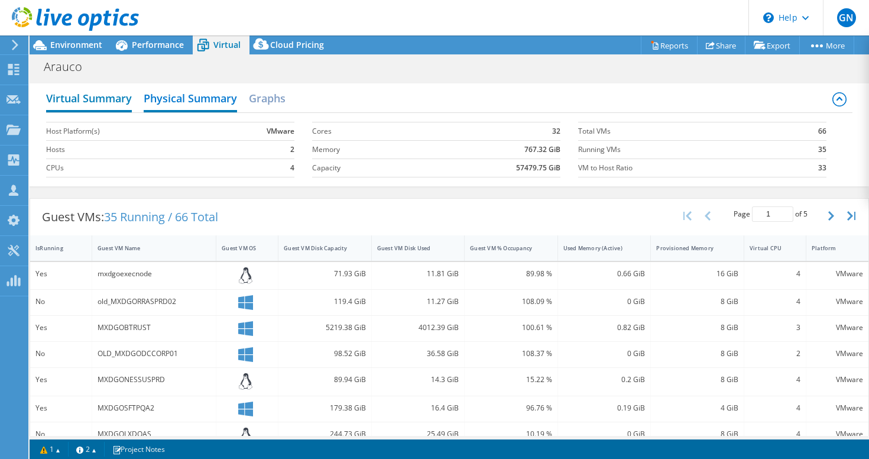
click at [109, 102] on h2 "Virtual Summary" at bounding box center [89, 99] width 86 height 26
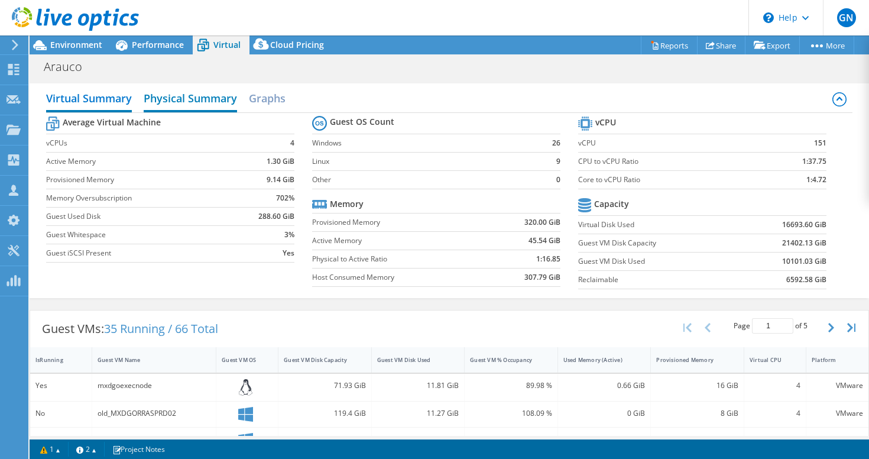
click at [202, 89] on h2 "Physical Summary" at bounding box center [190, 99] width 93 height 26
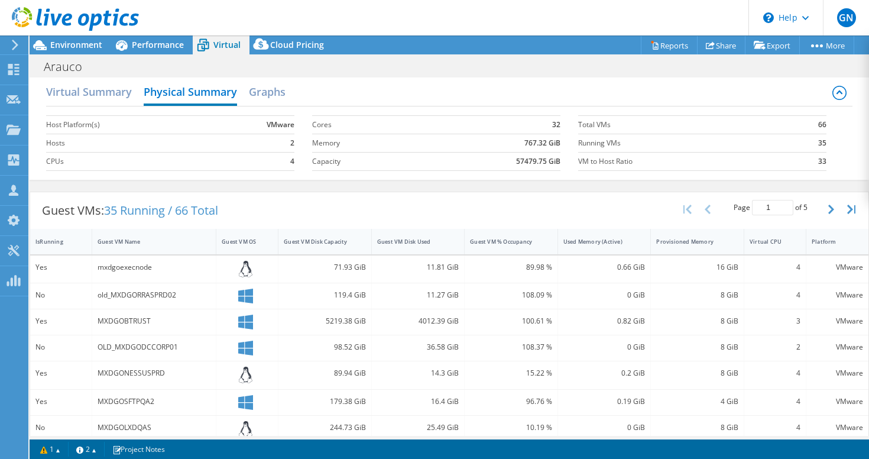
scroll to position [8, 0]
click at [53, 241] on div "IsRunning" at bounding box center [53, 240] width 37 height 8
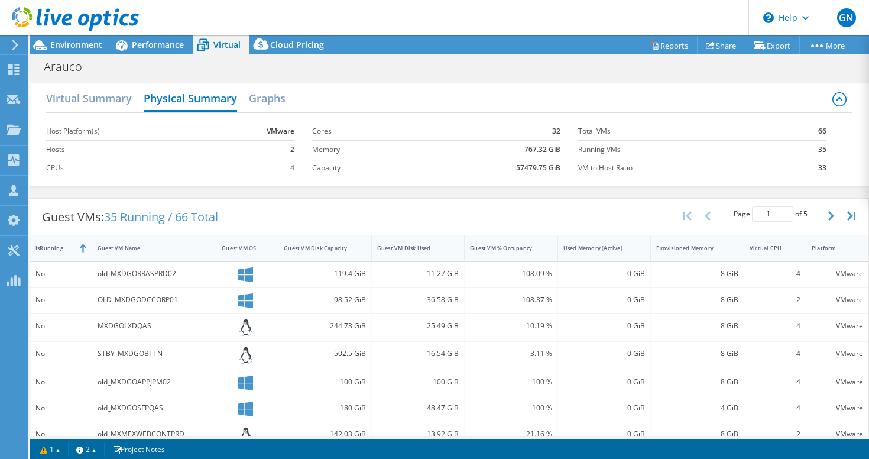
scroll to position [0, 0]
click at [135, 44] on span "Performance" at bounding box center [158, 44] width 52 height 11
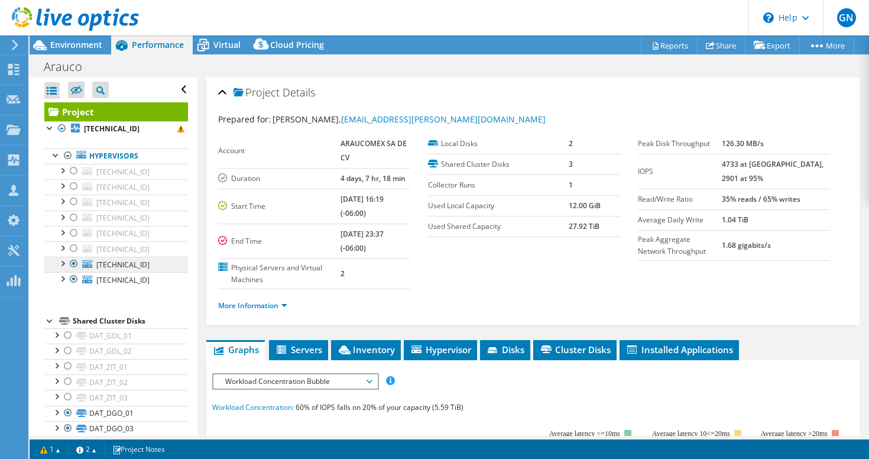
click at [136, 262] on span "[TECHNICAL_ID]" at bounding box center [122, 265] width 53 height 10
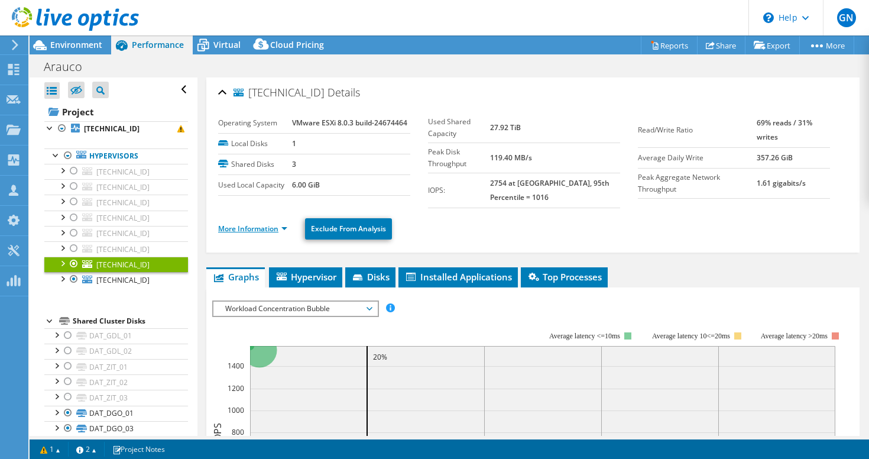
click at [284, 231] on link "More Information" at bounding box center [252, 228] width 69 height 10
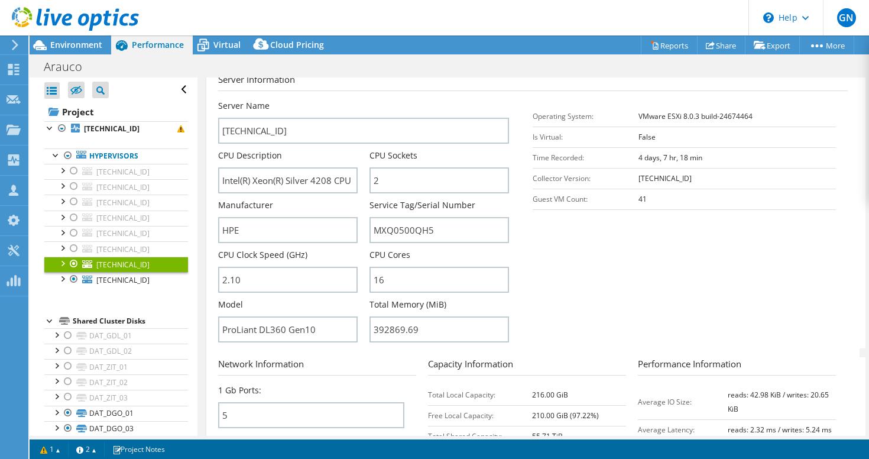
scroll to position [189, 0]
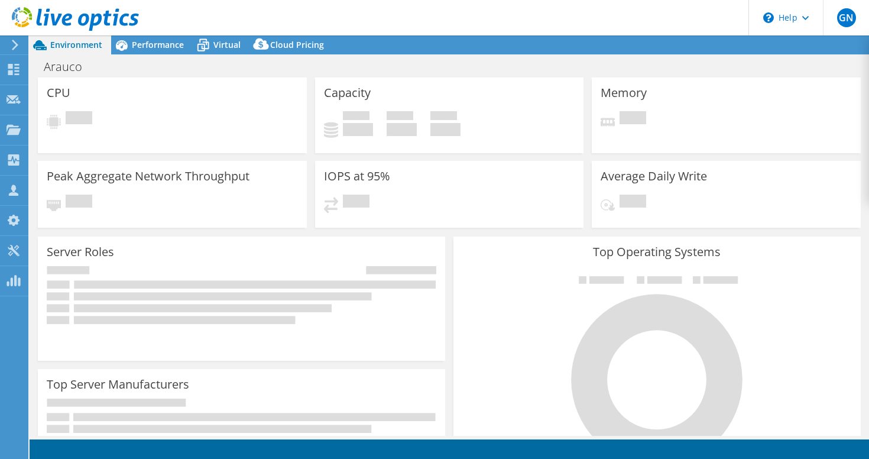
select select "USEast"
select select "USD"
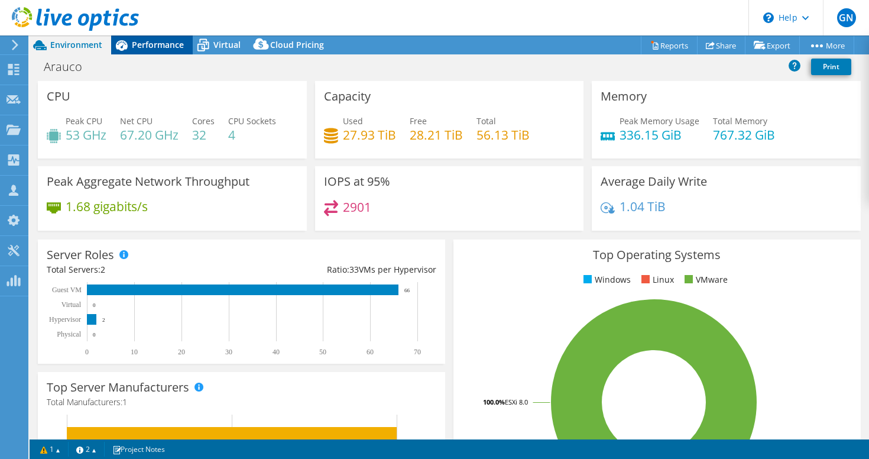
click at [166, 43] on span "Performance" at bounding box center [158, 44] width 52 height 11
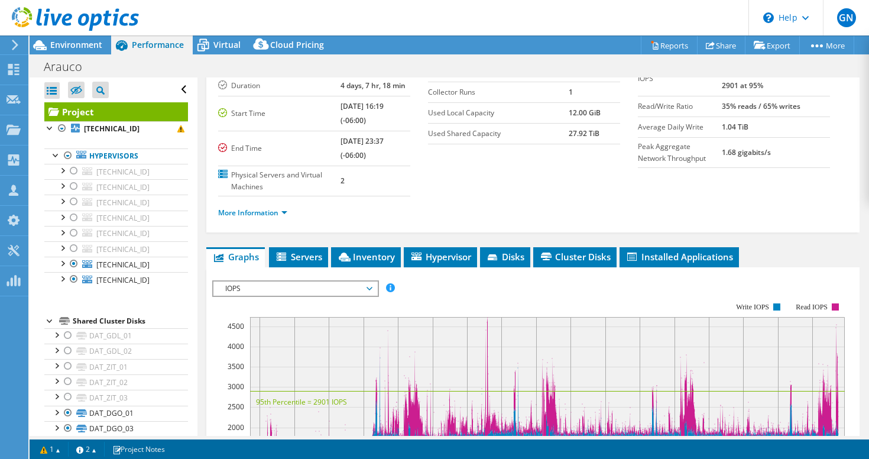
scroll to position [105, 0]
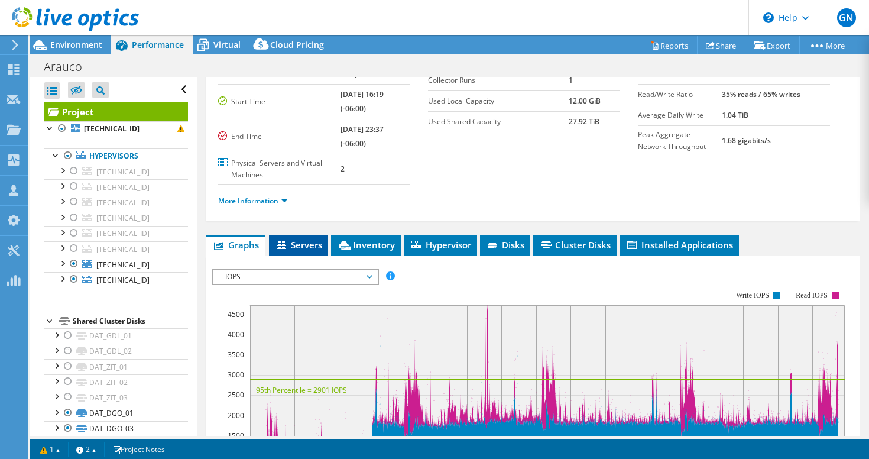
click at [306, 251] on li "Servers" at bounding box center [298, 245] width 59 height 20
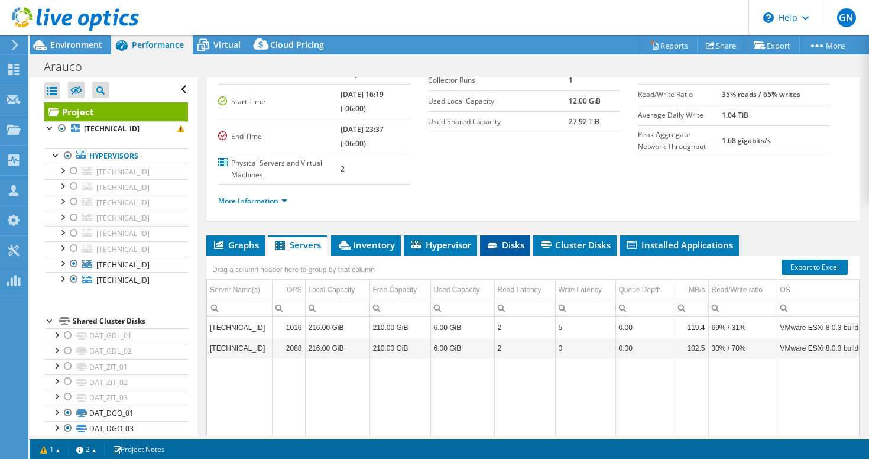
click at [519, 250] on span "Disks" at bounding box center [505, 245] width 38 height 12
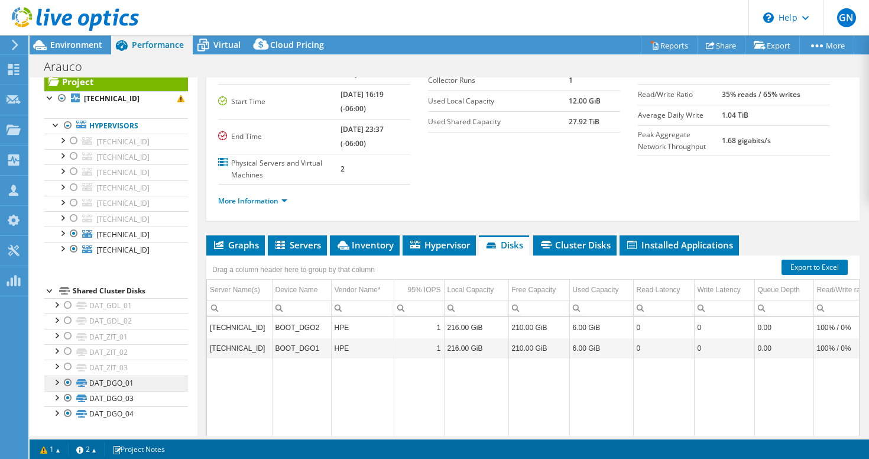
scroll to position [30, 0]
click at [86, 381] on icon at bounding box center [81, 383] width 11 height 8
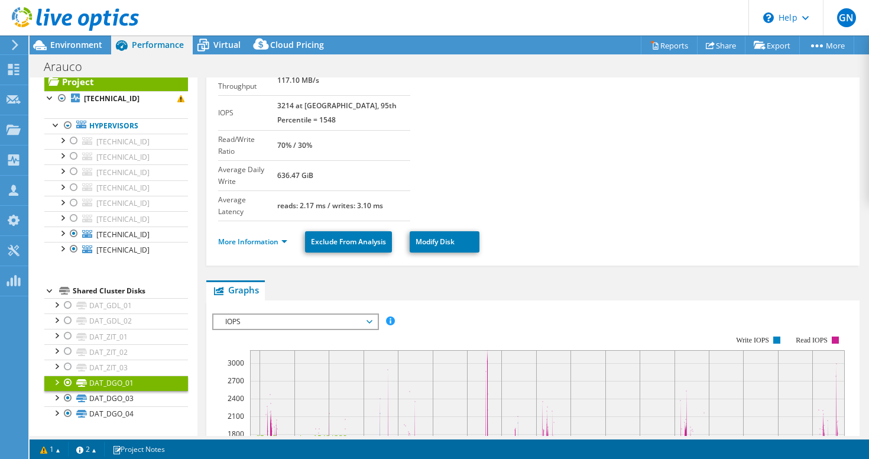
scroll to position [130, 0]
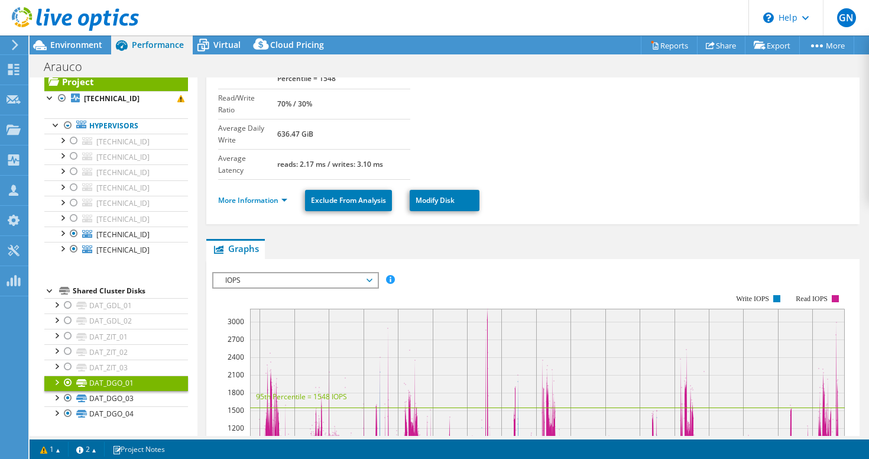
click at [289, 194] on li "More Information" at bounding box center [256, 200] width 76 height 13
click at [284, 195] on link "More Information" at bounding box center [252, 200] width 69 height 10
